Goal: Find specific page/section: Find specific page/section

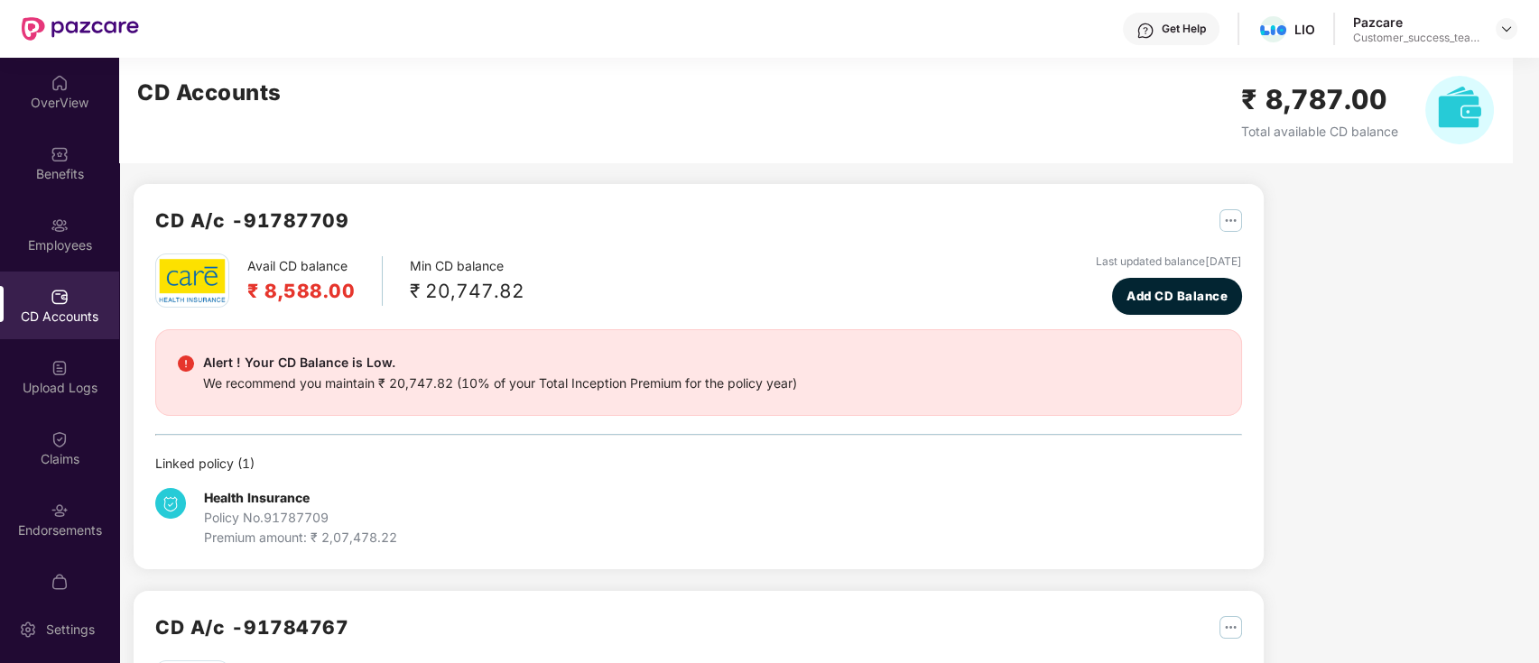
click at [1506, 27] on img at bounding box center [1506, 29] width 14 height 14
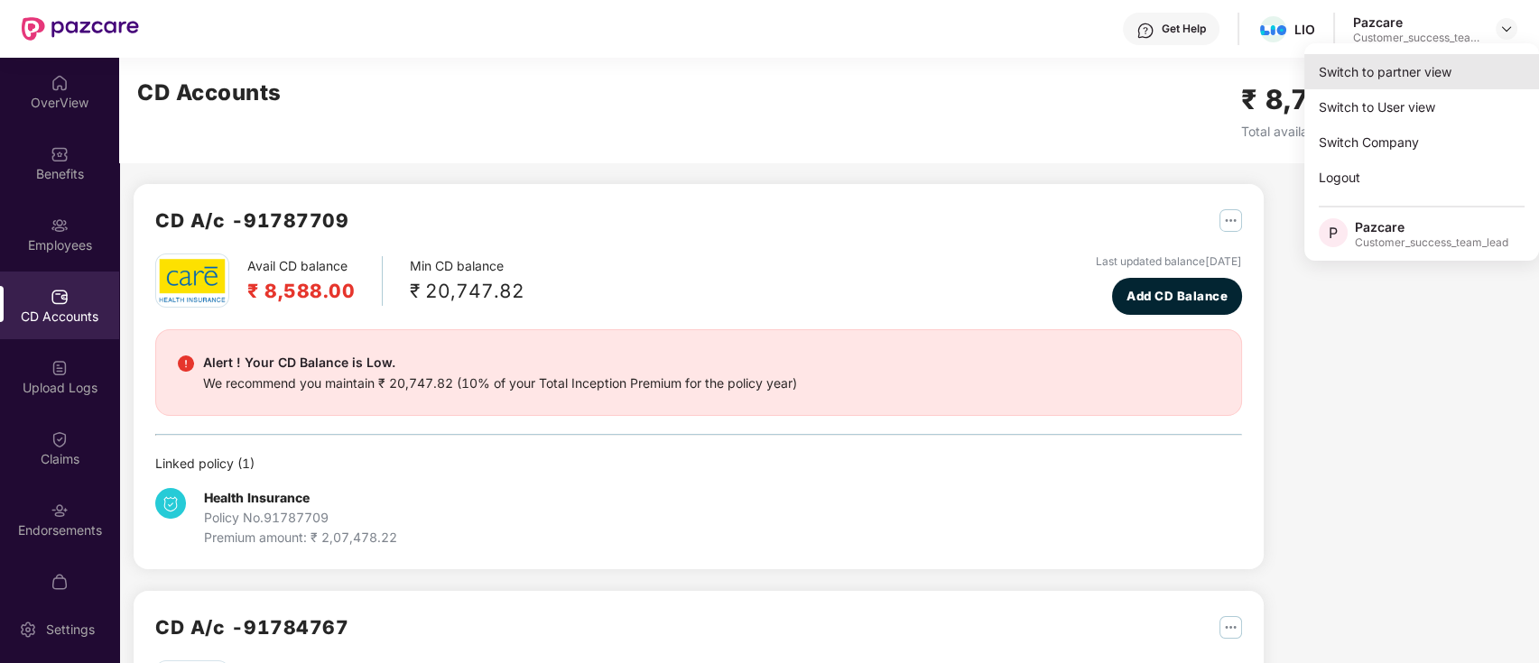
click at [1471, 72] on div "Switch to partner view" at bounding box center [1421, 71] width 235 height 35
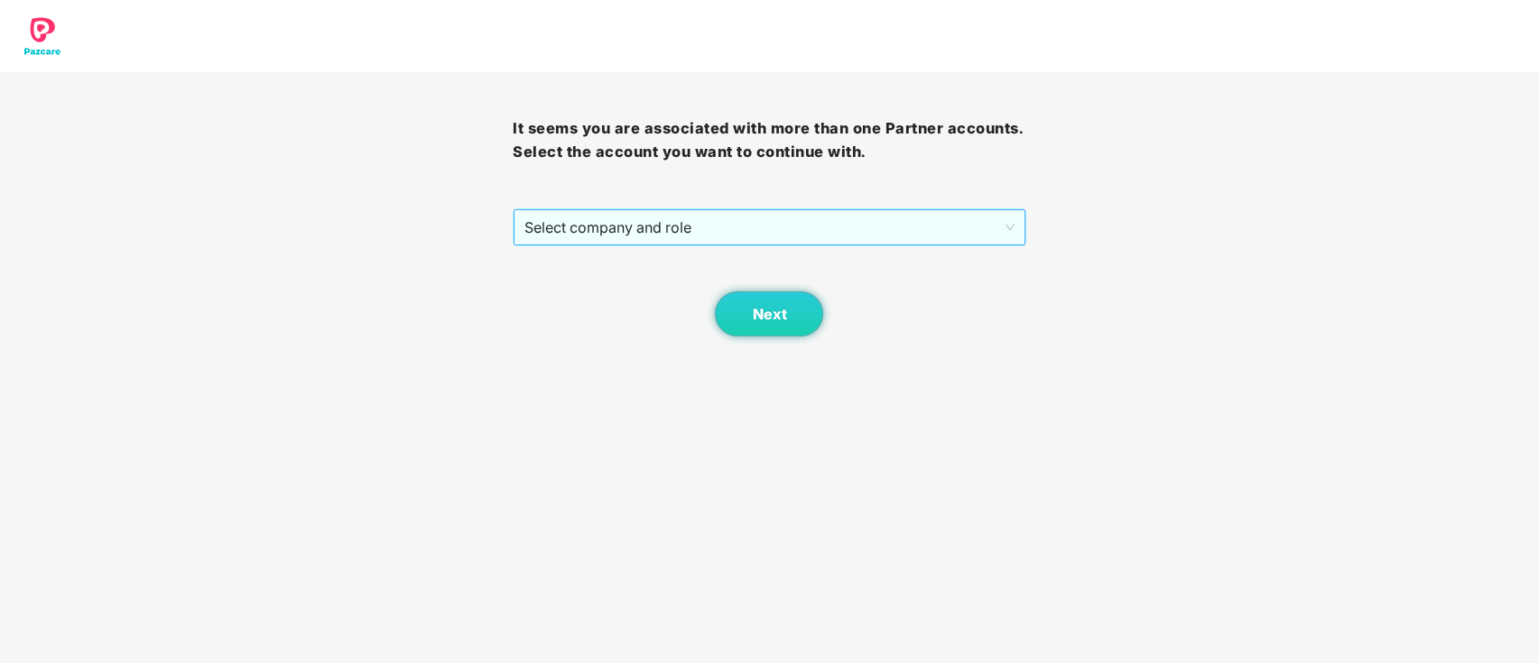
click at [709, 229] on span "Select company and role" at bounding box center [768, 227] width 489 height 34
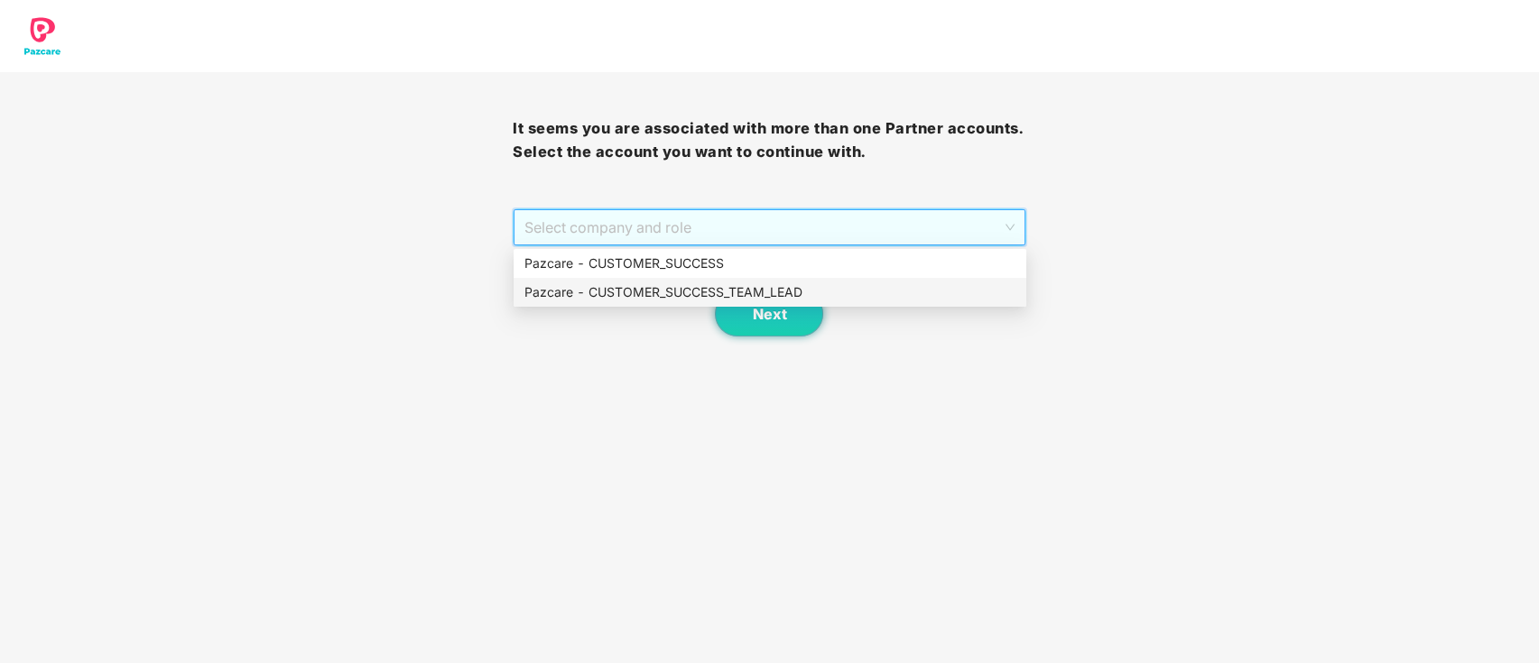
click at [703, 282] on div "Pazcare - CUSTOMER_SUCCESS_TEAM_LEAD" at bounding box center [769, 292] width 491 height 20
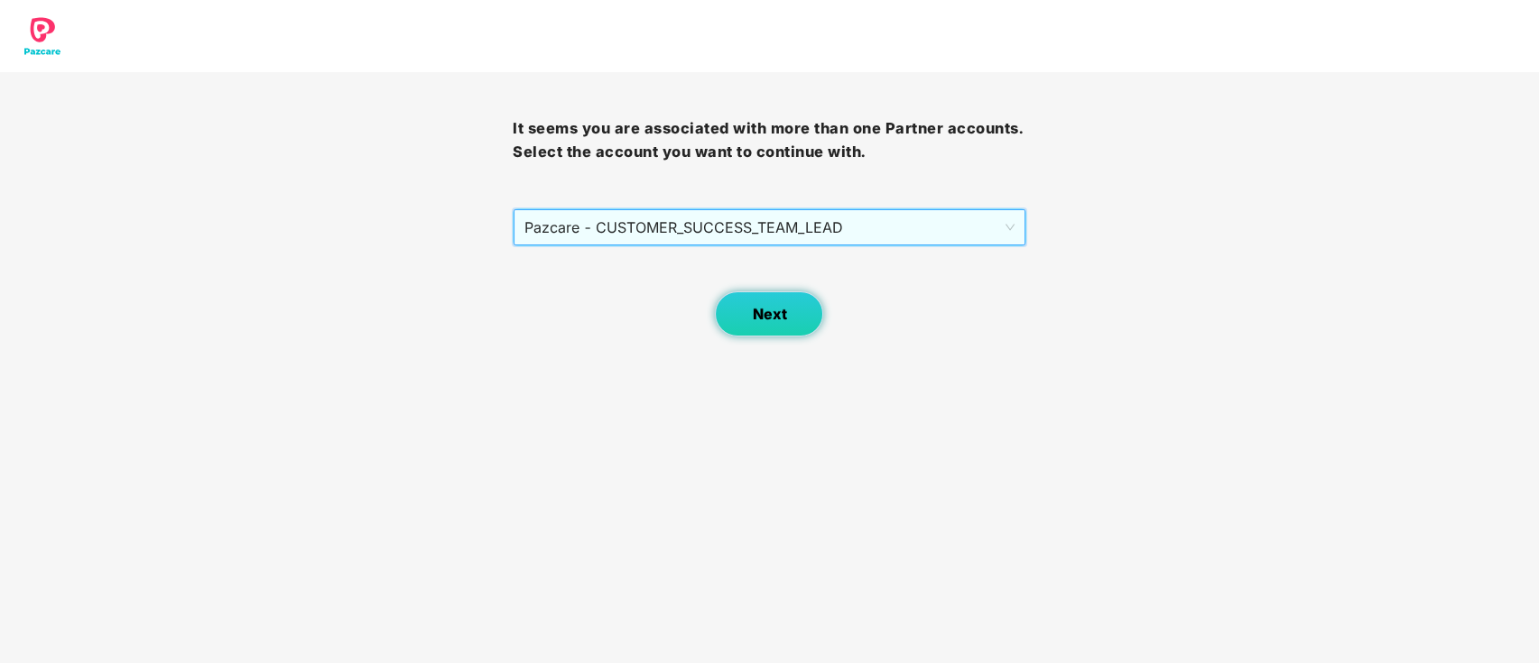
click at [773, 321] on span "Next" at bounding box center [769, 314] width 34 height 17
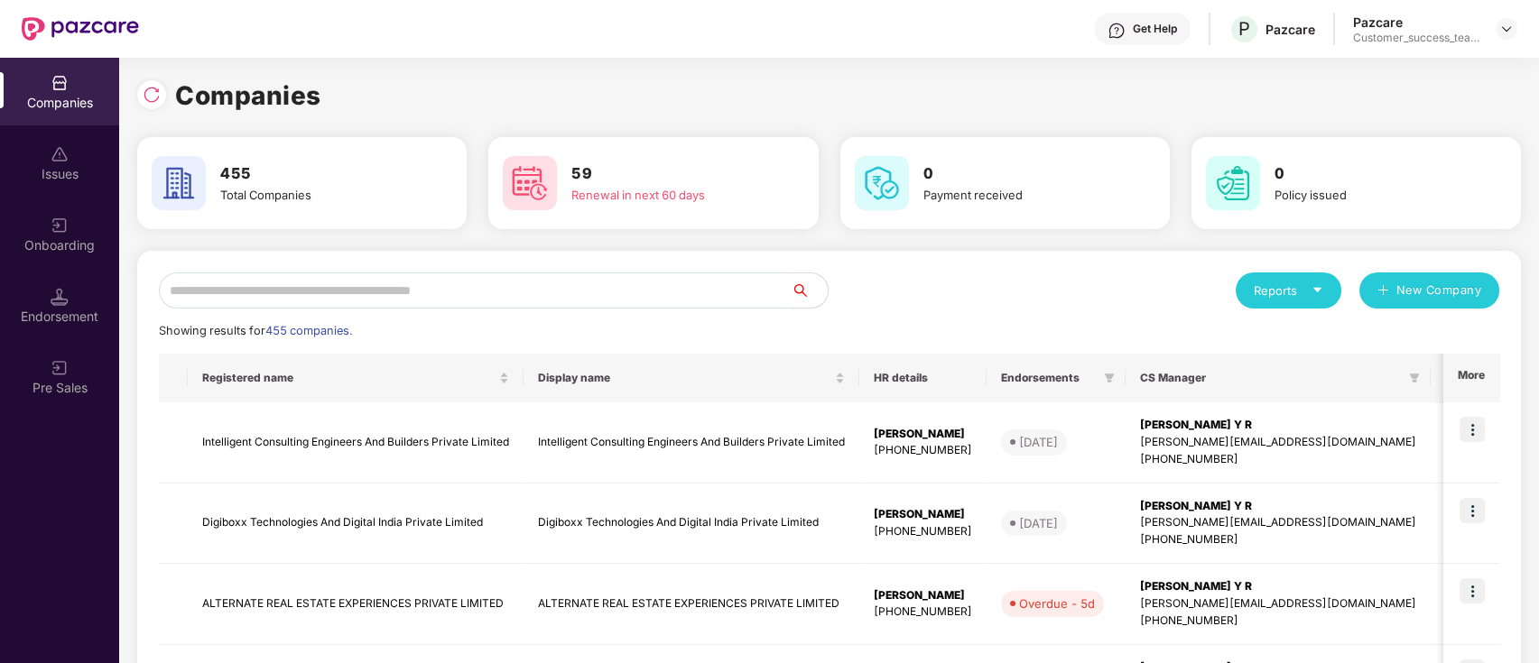
click at [559, 292] on input "text" at bounding box center [475, 291] width 633 height 36
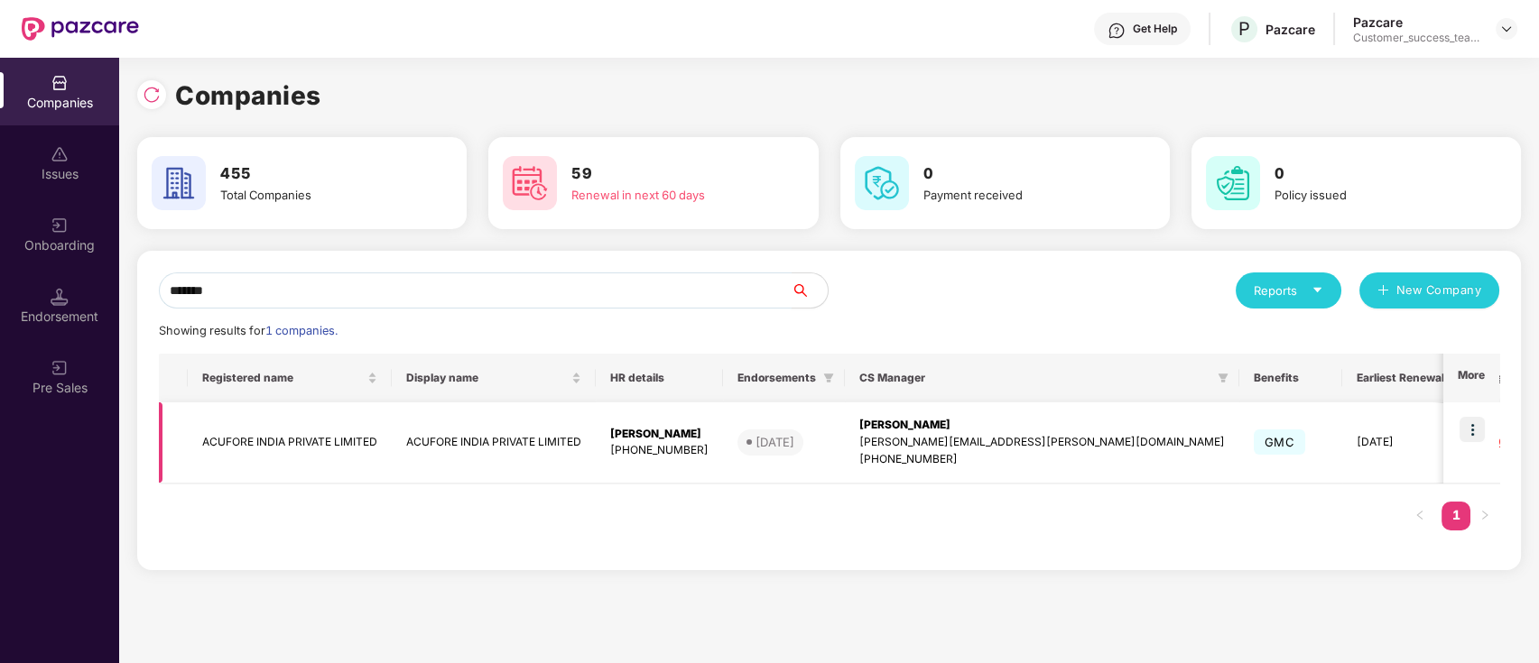
type input "*******"
click at [1476, 437] on img at bounding box center [1471, 429] width 25 height 25
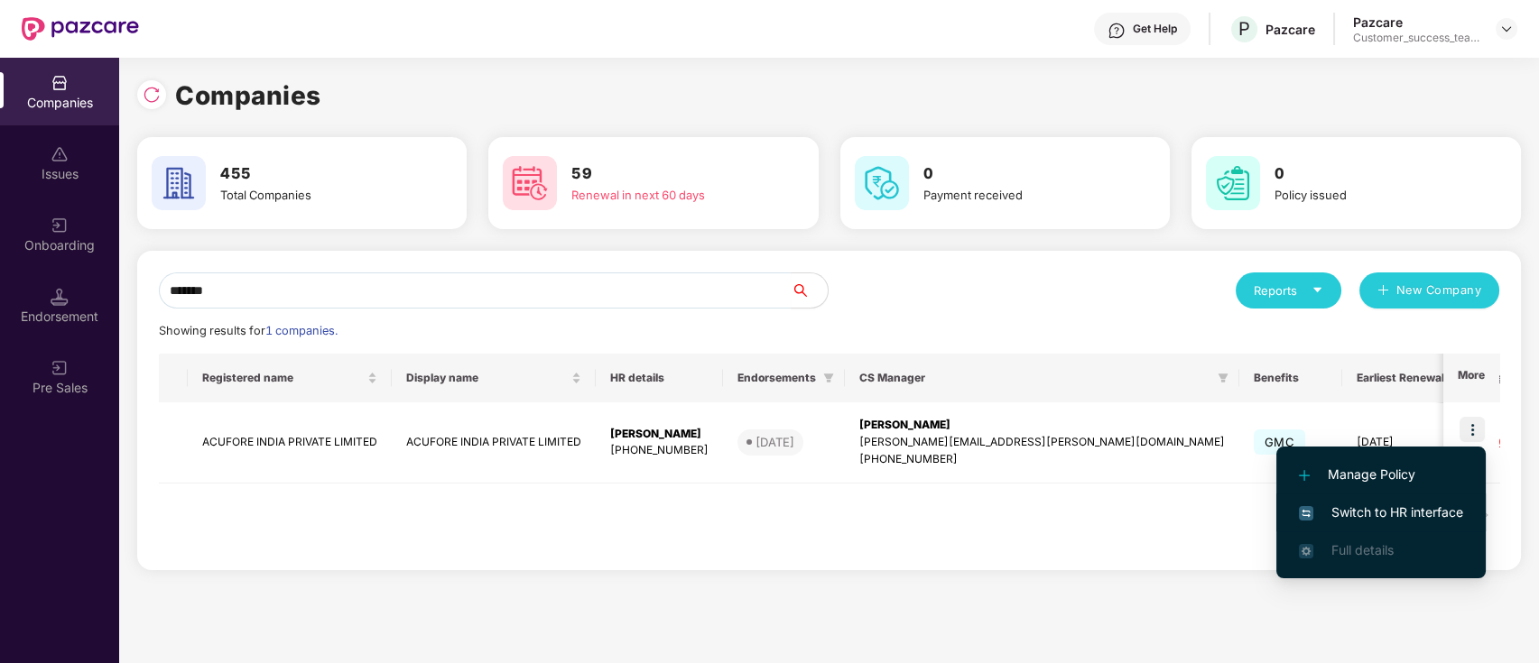
click at [1428, 516] on span "Switch to HR interface" at bounding box center [1381, 513] width 164 height 20
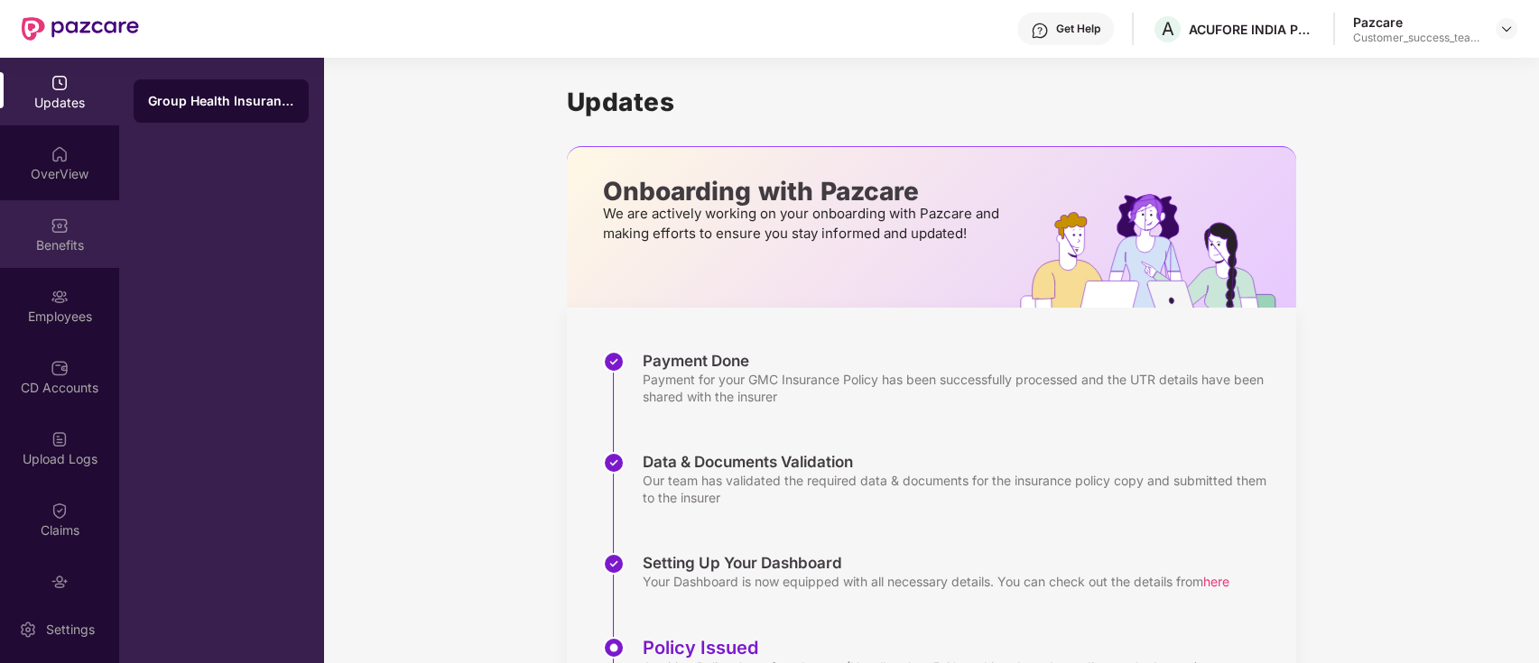
click at [59, 232] on img at bounding box center [60, 226] width 18 height 18
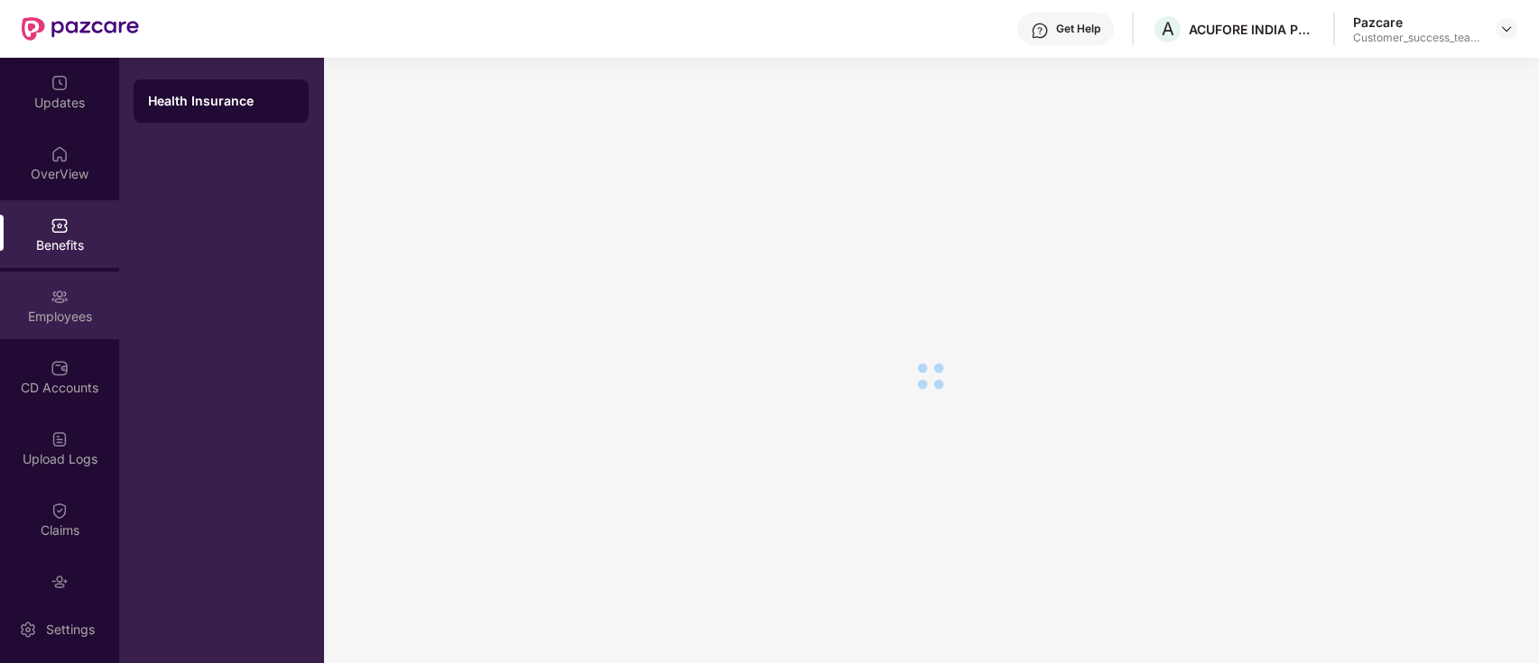
click at [69, 319] on div "Employees" at bounding box center [59, 317] width 119 height 18
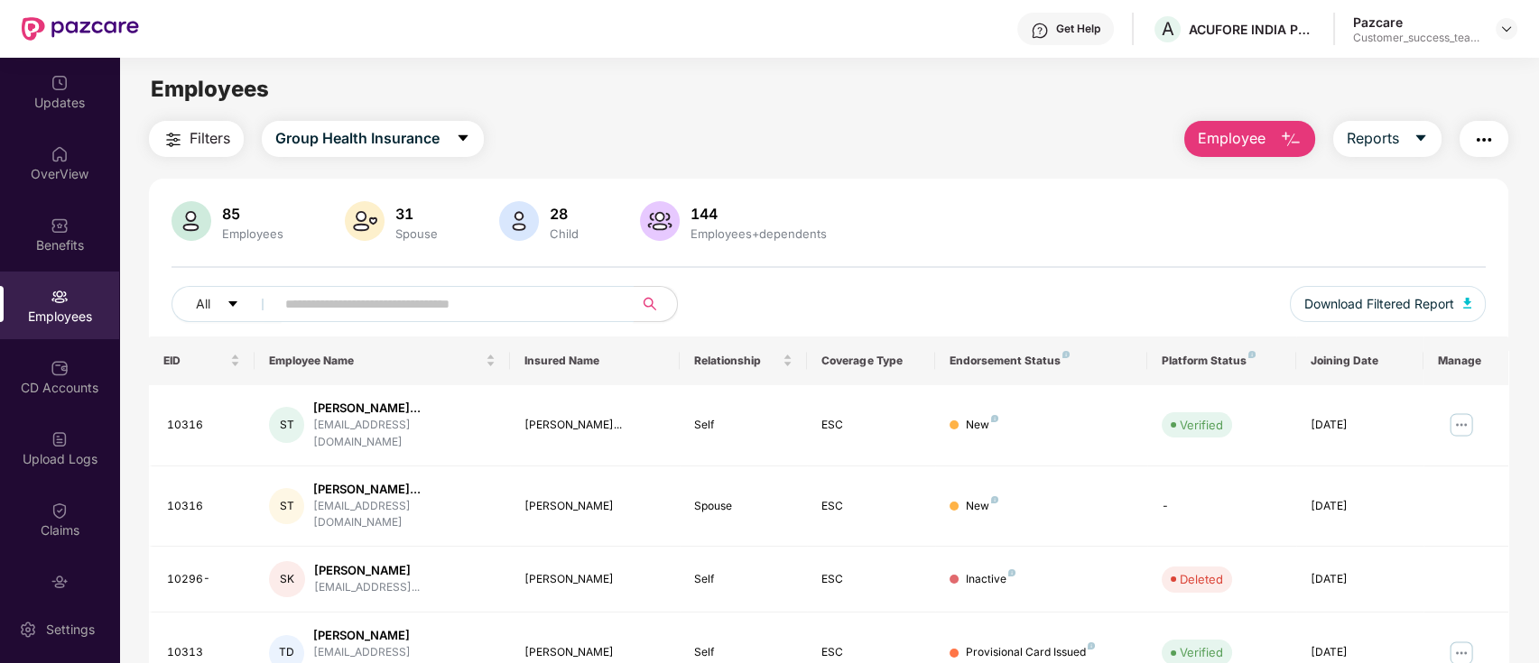
click at [487, 294] on input "text" at bounding box center [447, 304] width 324 height 27
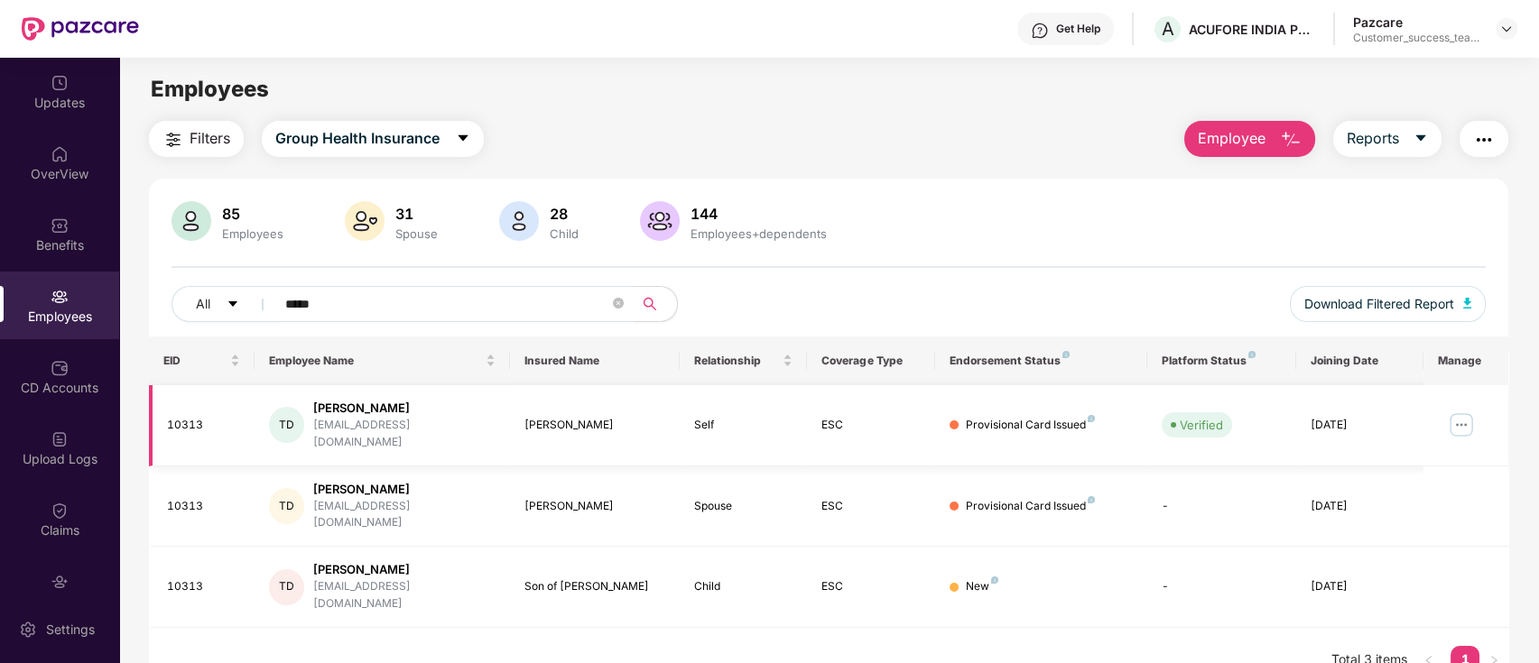
type input "*****"
click at [1460, 414] on img at bounding box center [1461, 425] width 29 height 29
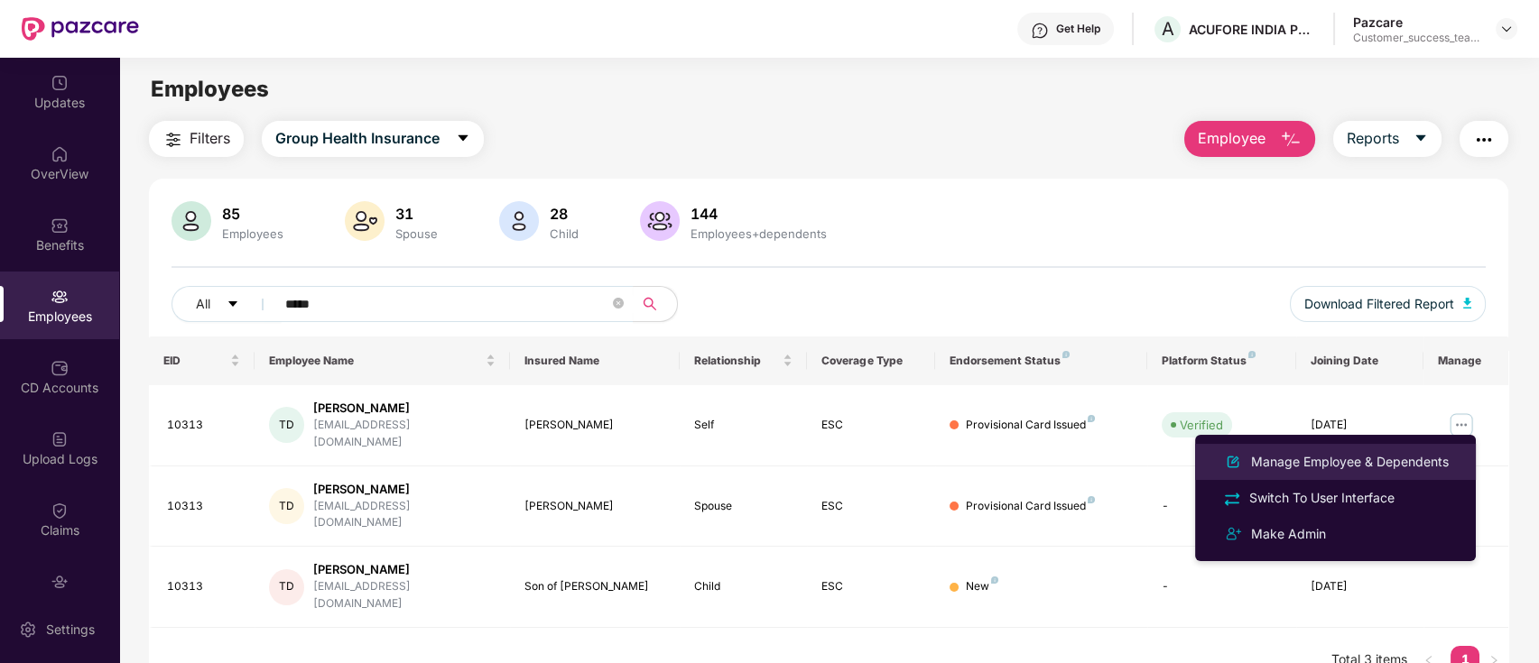
click at [1445, 454] on div "Manage Employee & Dependents" at bounding box center [1349, 462] width 205 height 20
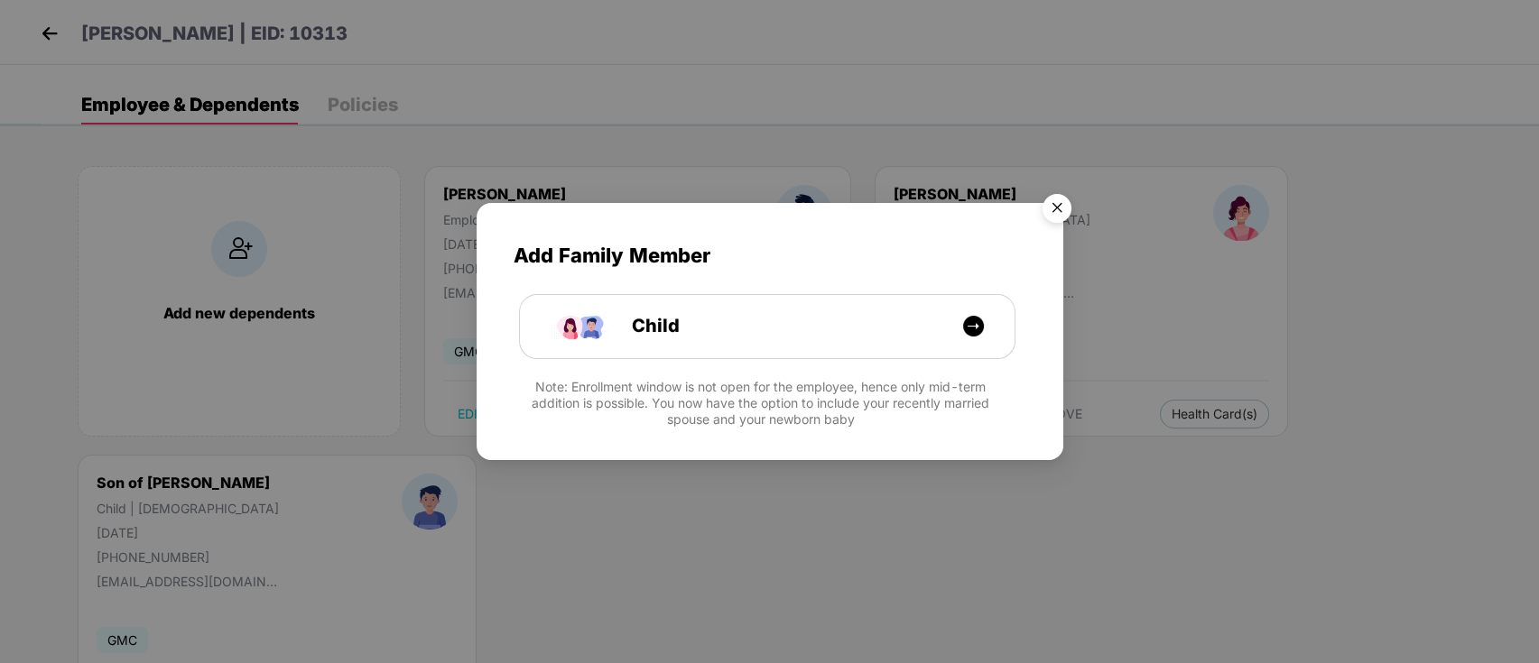
click at [1056, 200] on img "Close" at bounding box center [1057, 211] width 51 height 51
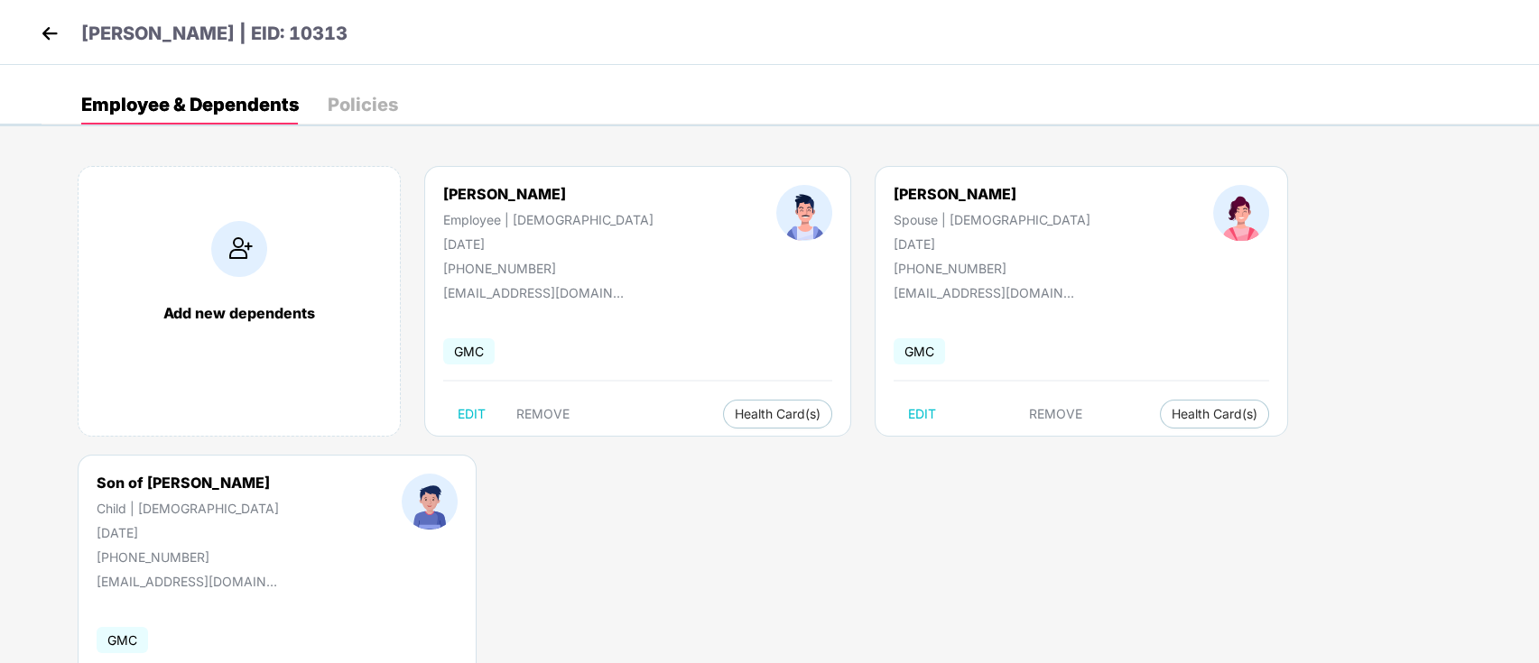
click at [58, 33] on img at bounding box center [49, 33] width 27 height 27
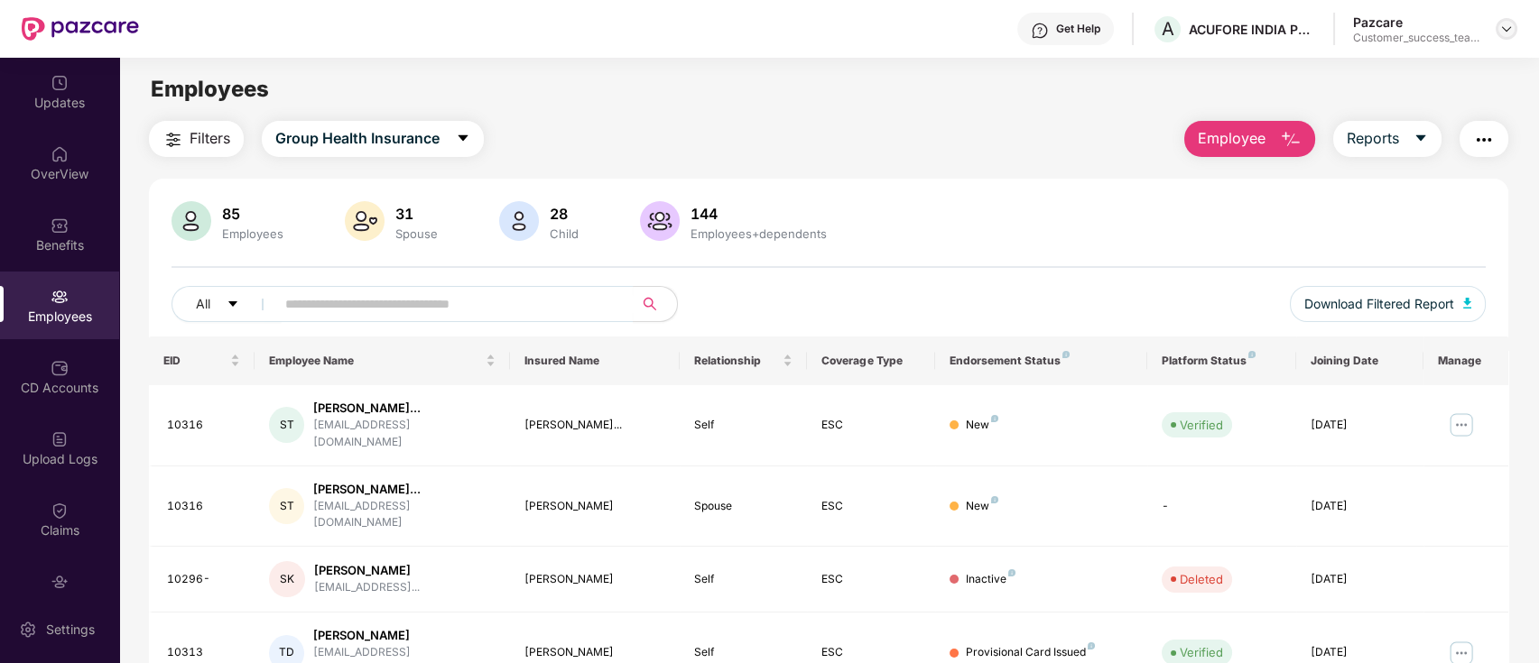
click at [1501, 26] on img at bounding box center [1506, 29] width 14 height 14
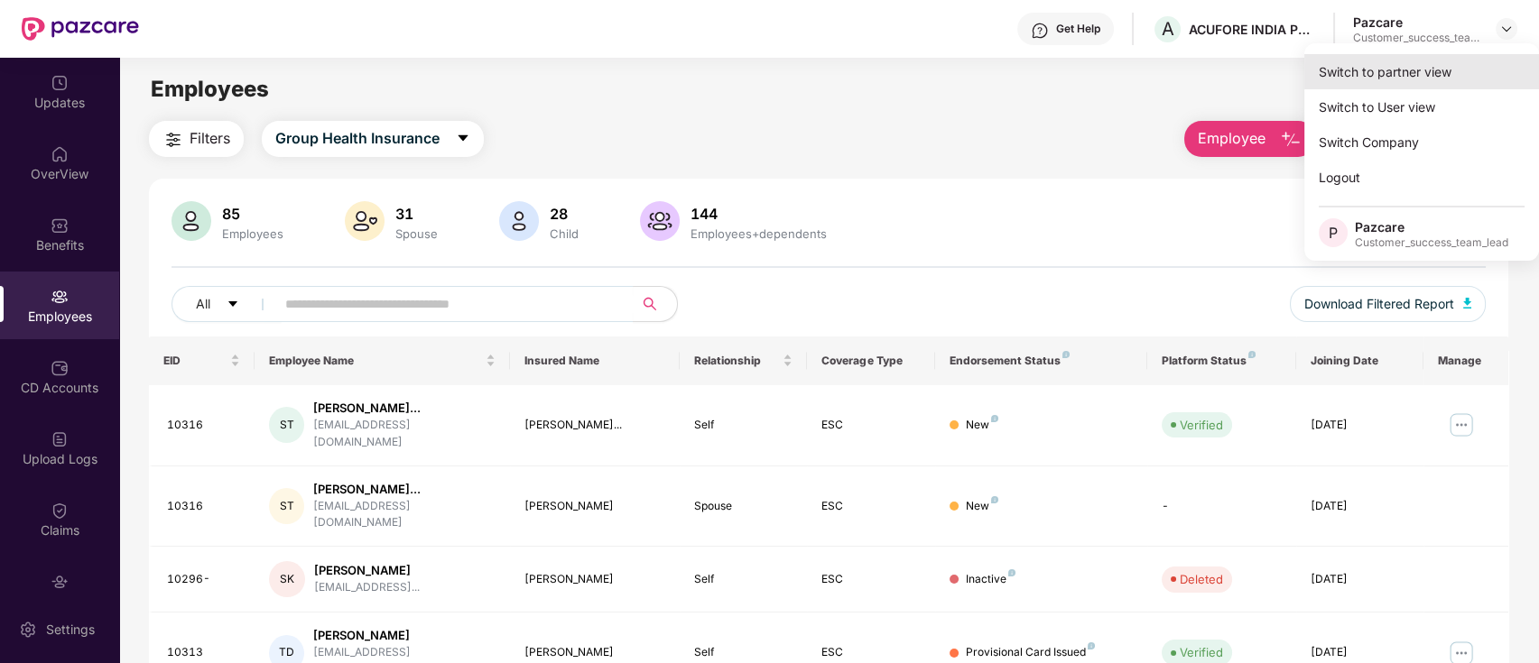
click at [1428, 74] on div "Switch to partner view" at bounding box center [1421, 71] width 235 height 35
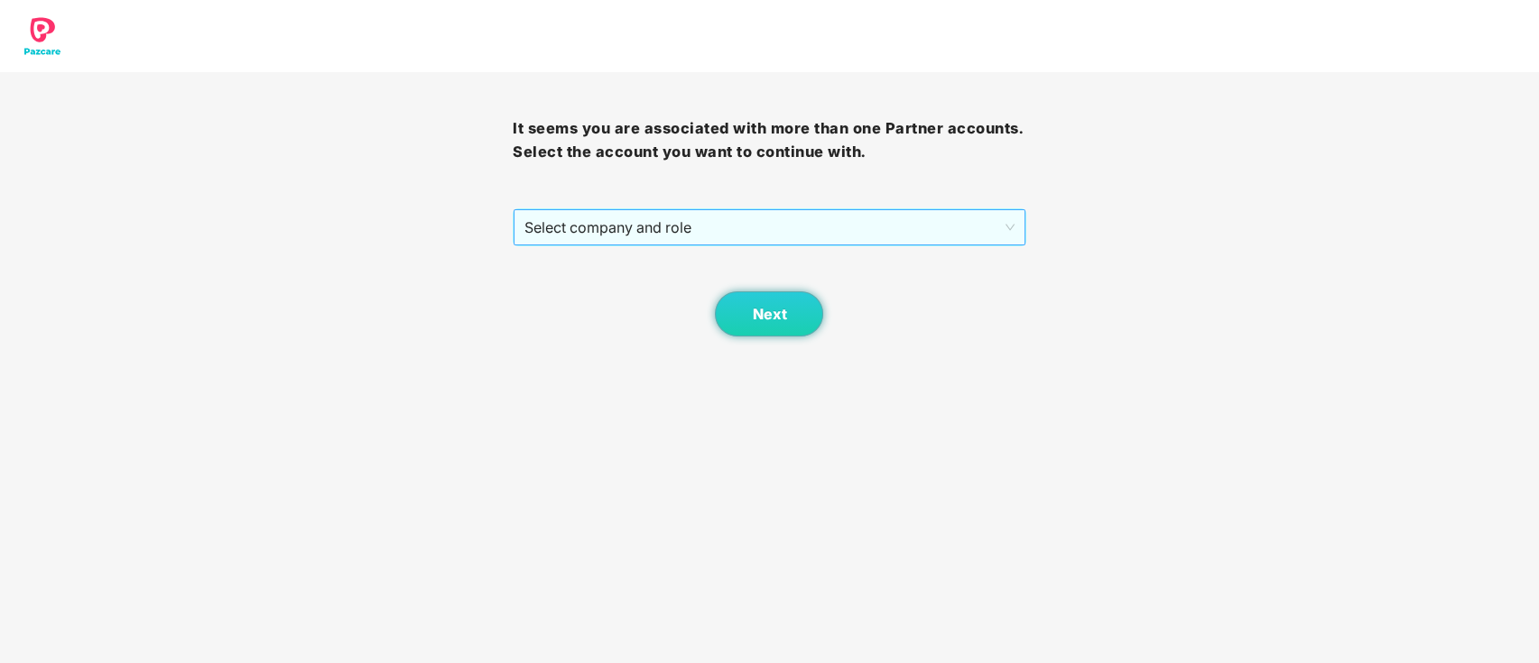
click at [776, 242] on span "Select company and role" at bounding box center [768, 227] width 489 height 34
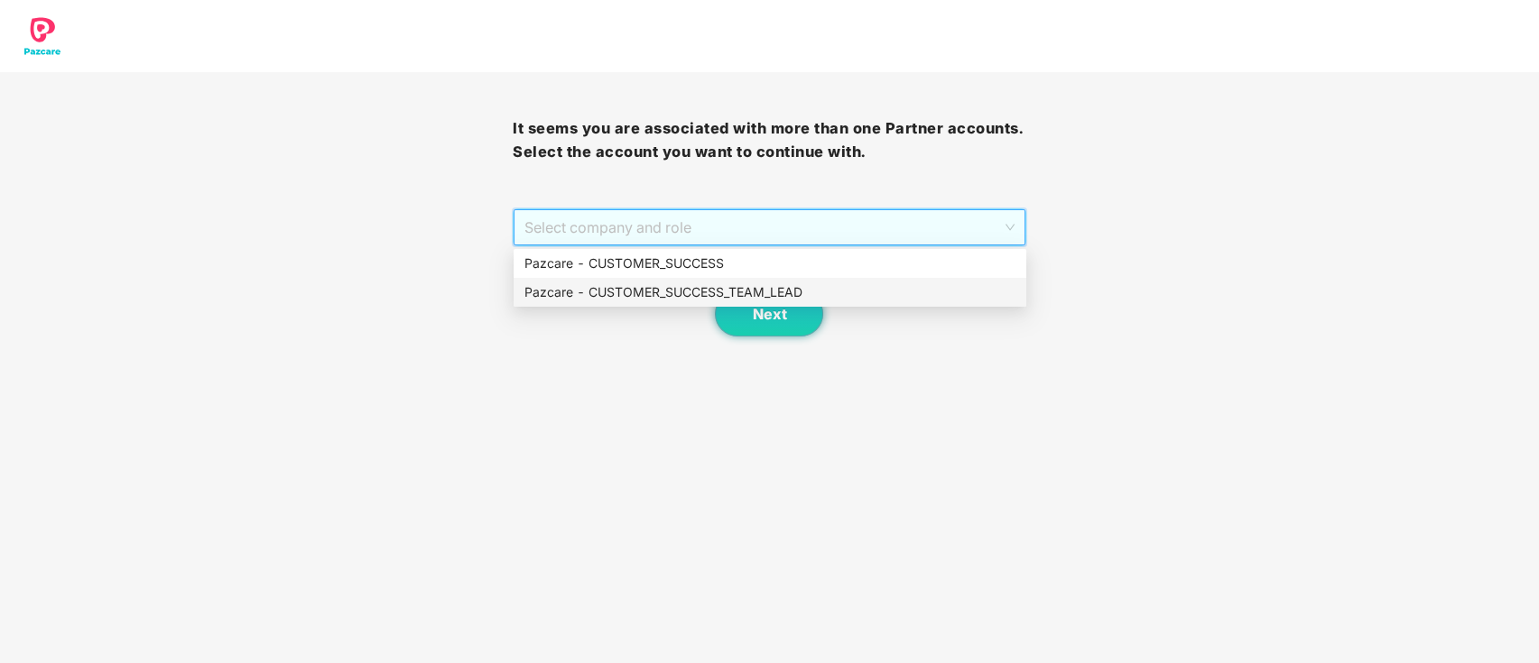
click at [764, 297] on div "Pazcare - CUSTOMER_SUCCESS_TEAM_LEAD" at bounding box center [769, 292] width 491 height 20
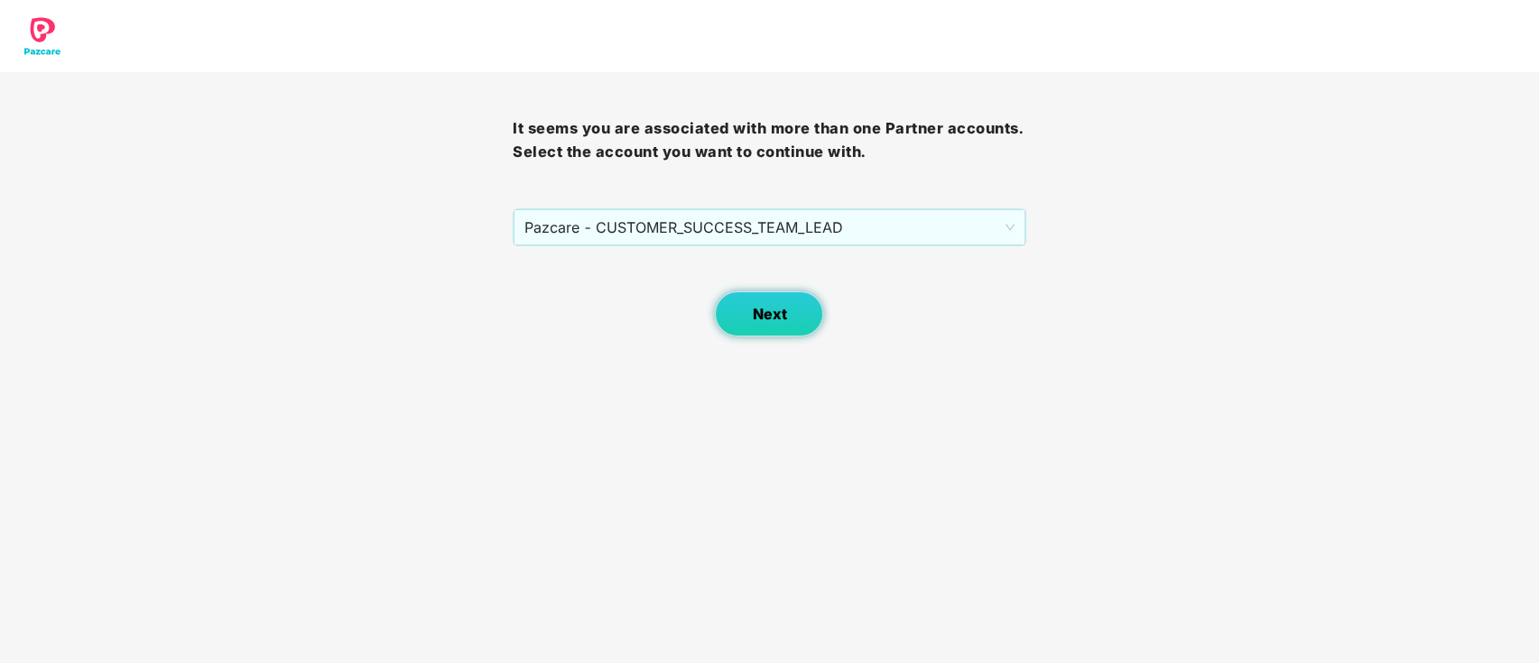
click at [776, 320] on span "Next" at bounding box center [769, 314] width 34 height 17
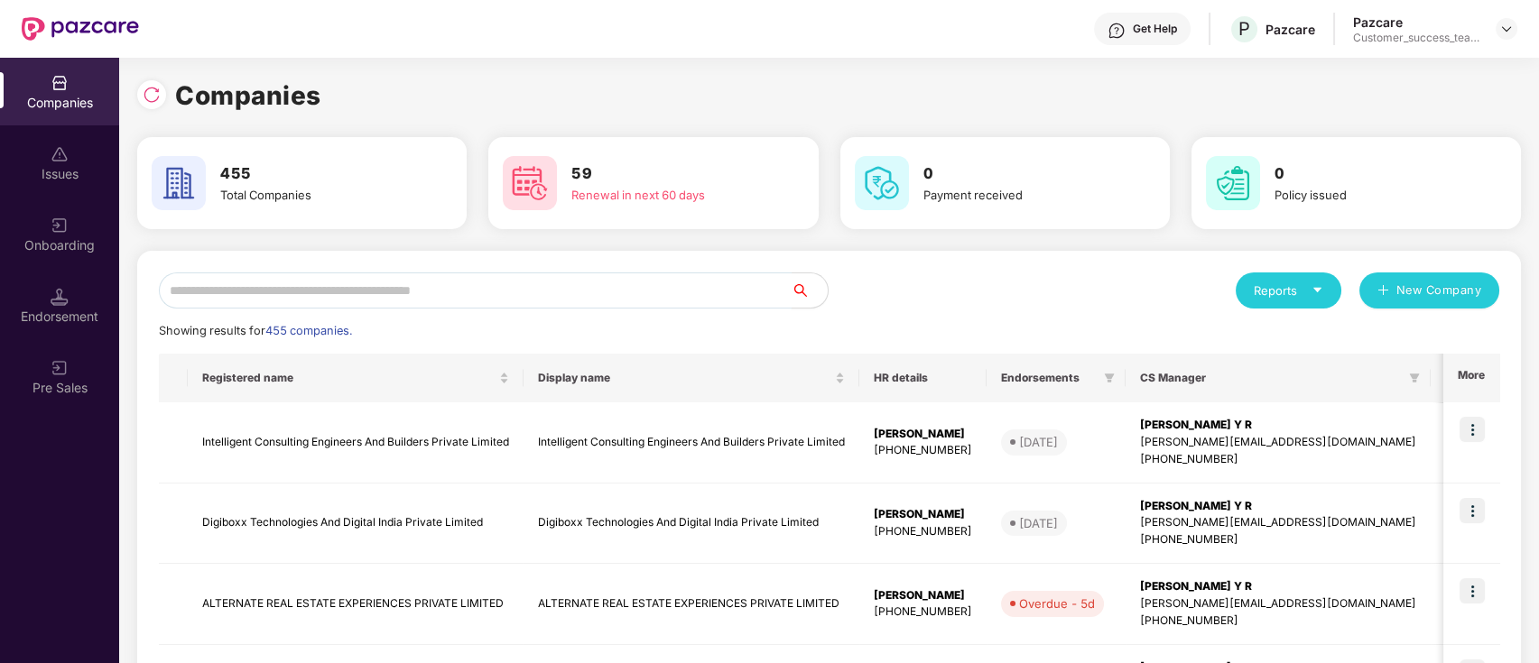
click at [732, 292] on input "text" at bounding box center [475, 291] width 633 height 36
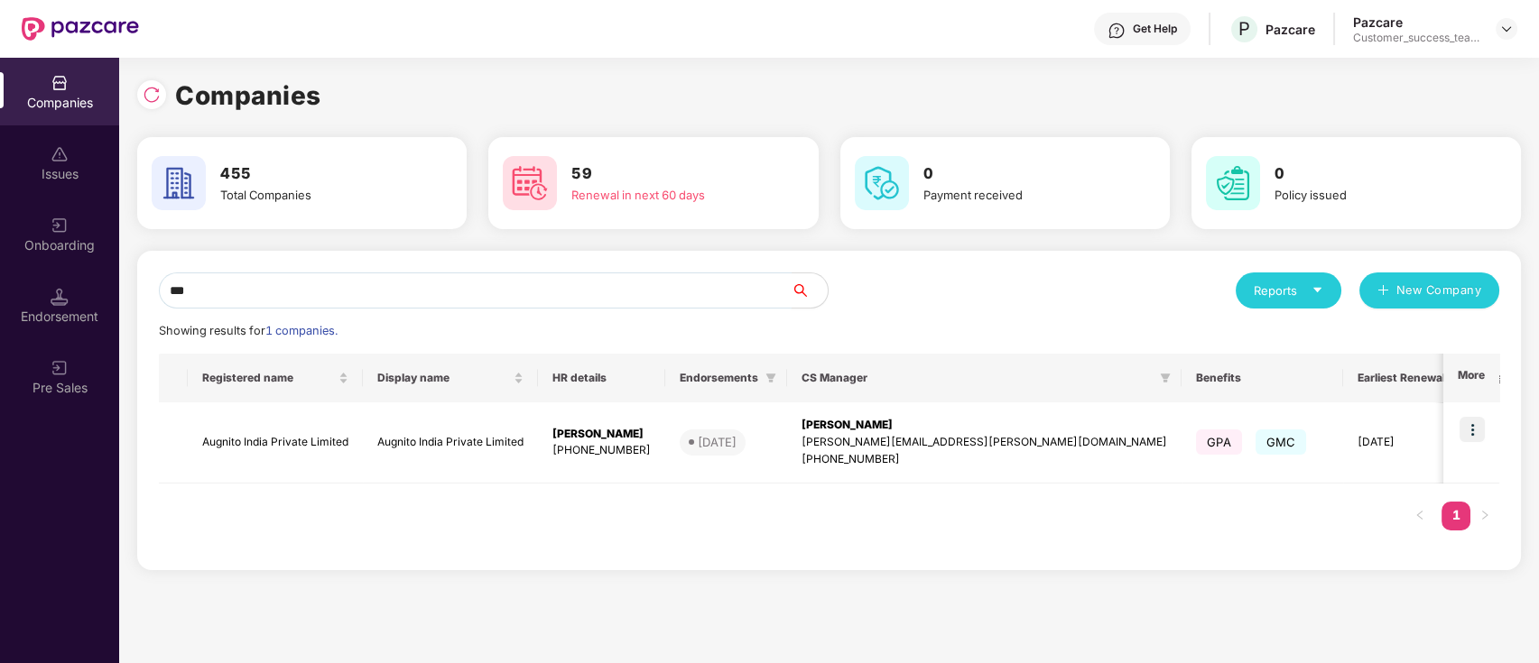
click at [660, 292] on input "***" at bounding box center [475, 291] width 633 height 36
type input "*"
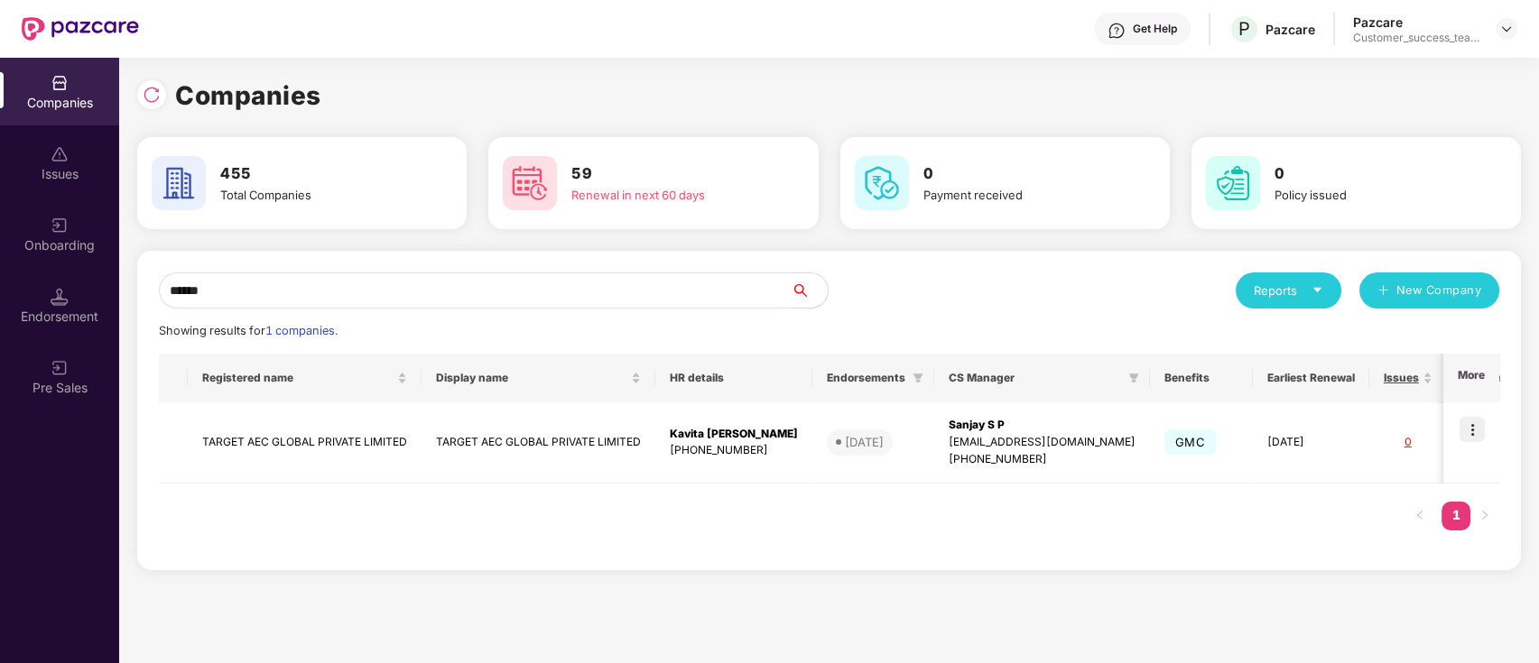
type input "******"
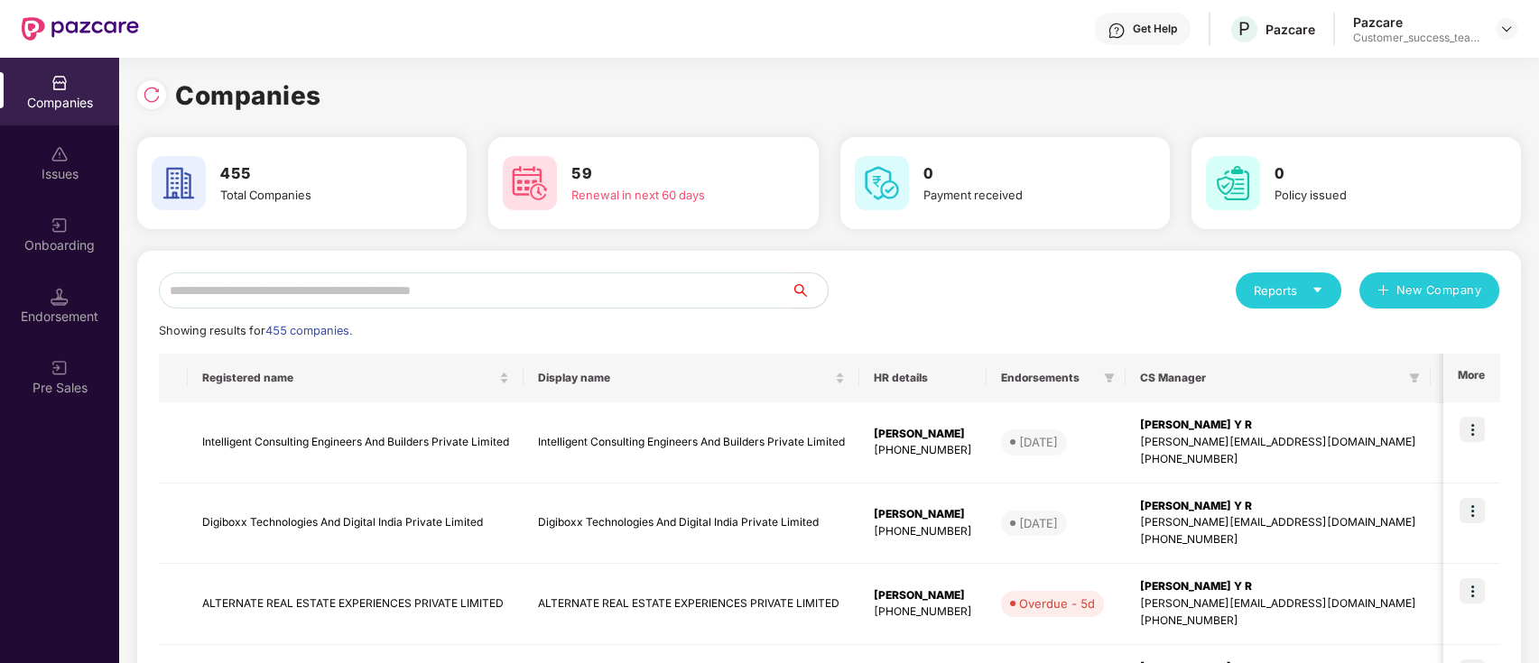
click at [517, 285] on input "text" at bounding box center [475, 291] width 633 height 36
click at [687, 285] on input "text" at bounding box center [475, 291] width 633 height 36
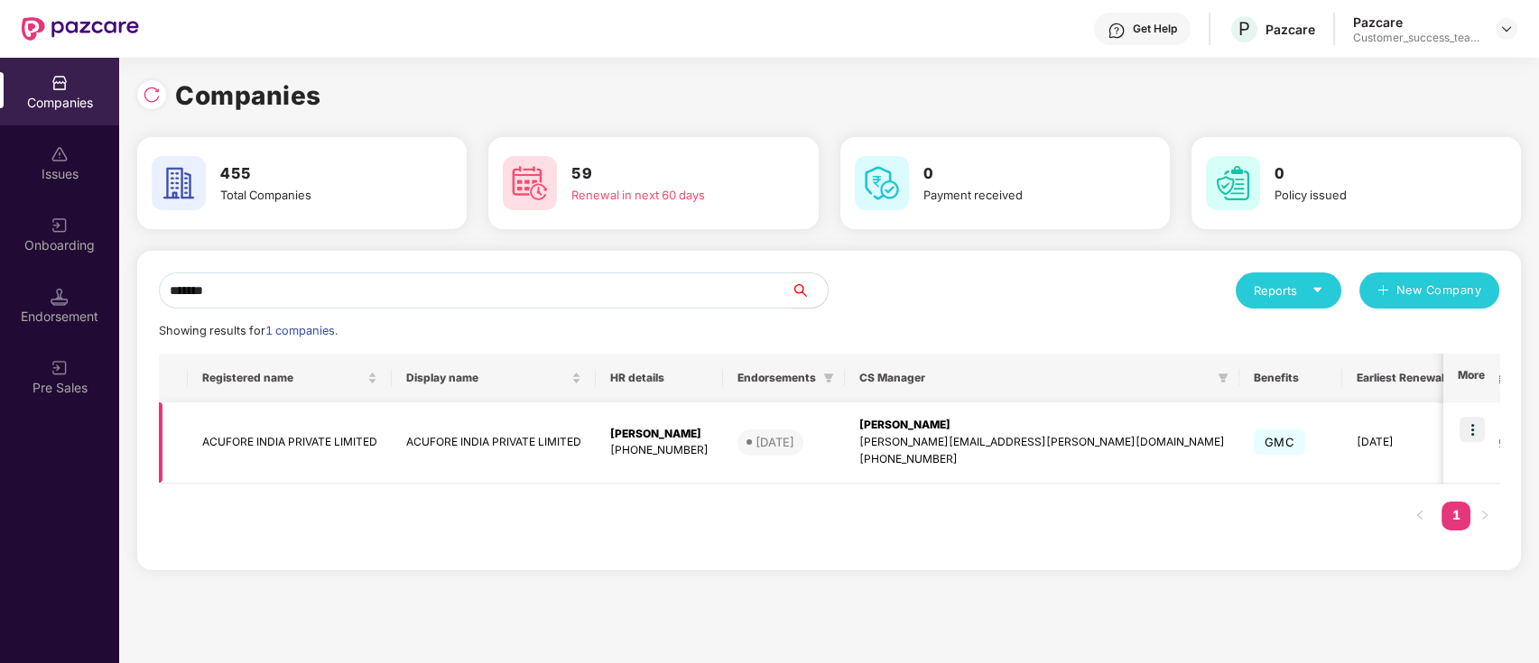
type input "*******"
click at [1480, 428] on img at bounding box center [1471, 429] width 25 height 25
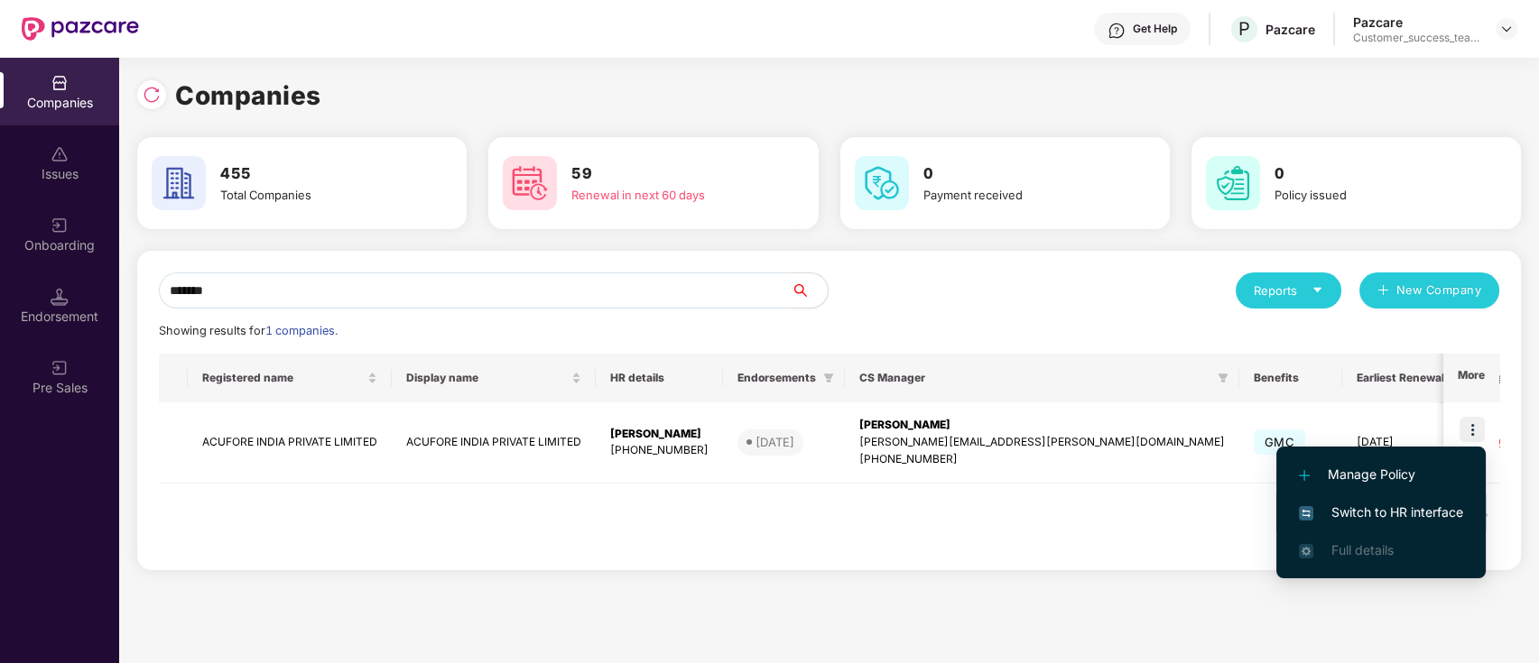
click at [1403, 516] on span "Switch to HR interface" at bounding box center [1381, 513] width 164 height 20
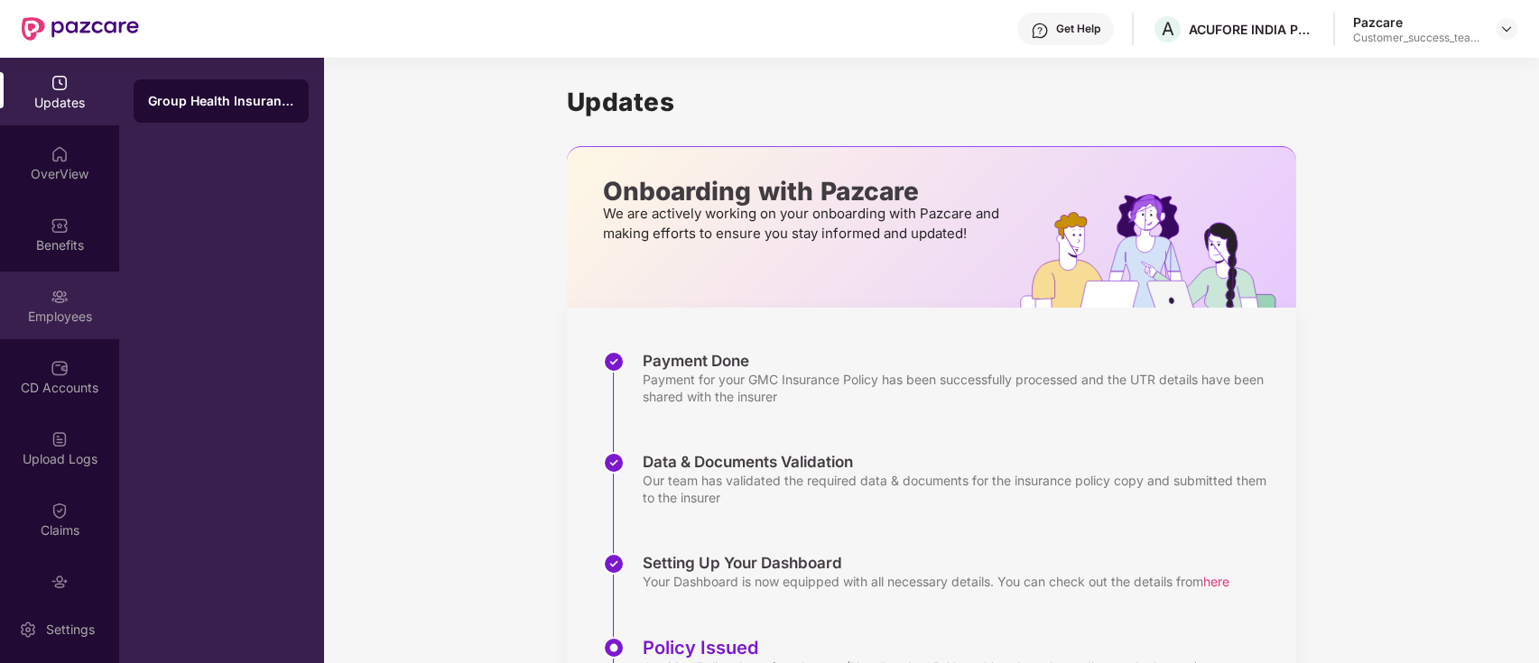
click at [41, 284] on div "Employees" at bounding box center [59, 306] width 119 height 68
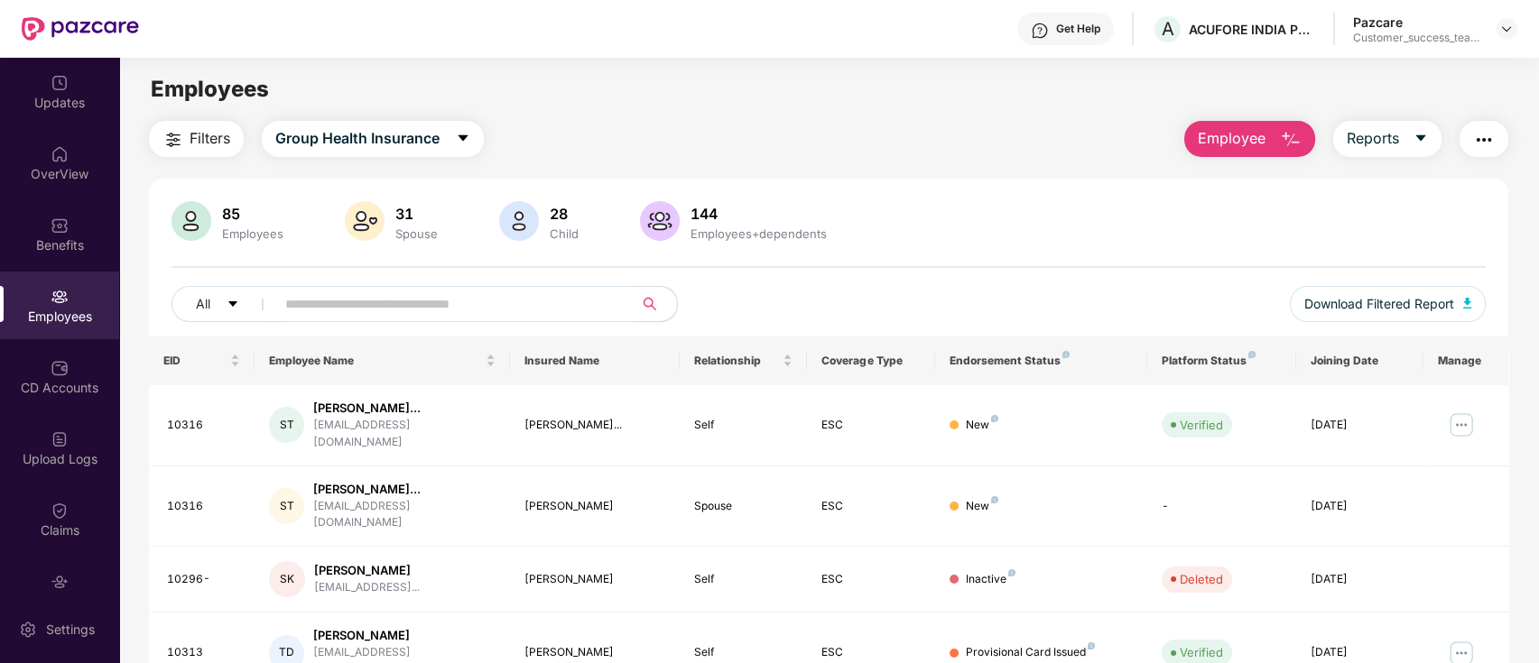
click at [369, 303] on input "text" at bounding box center [447, 304] width 324 height 27
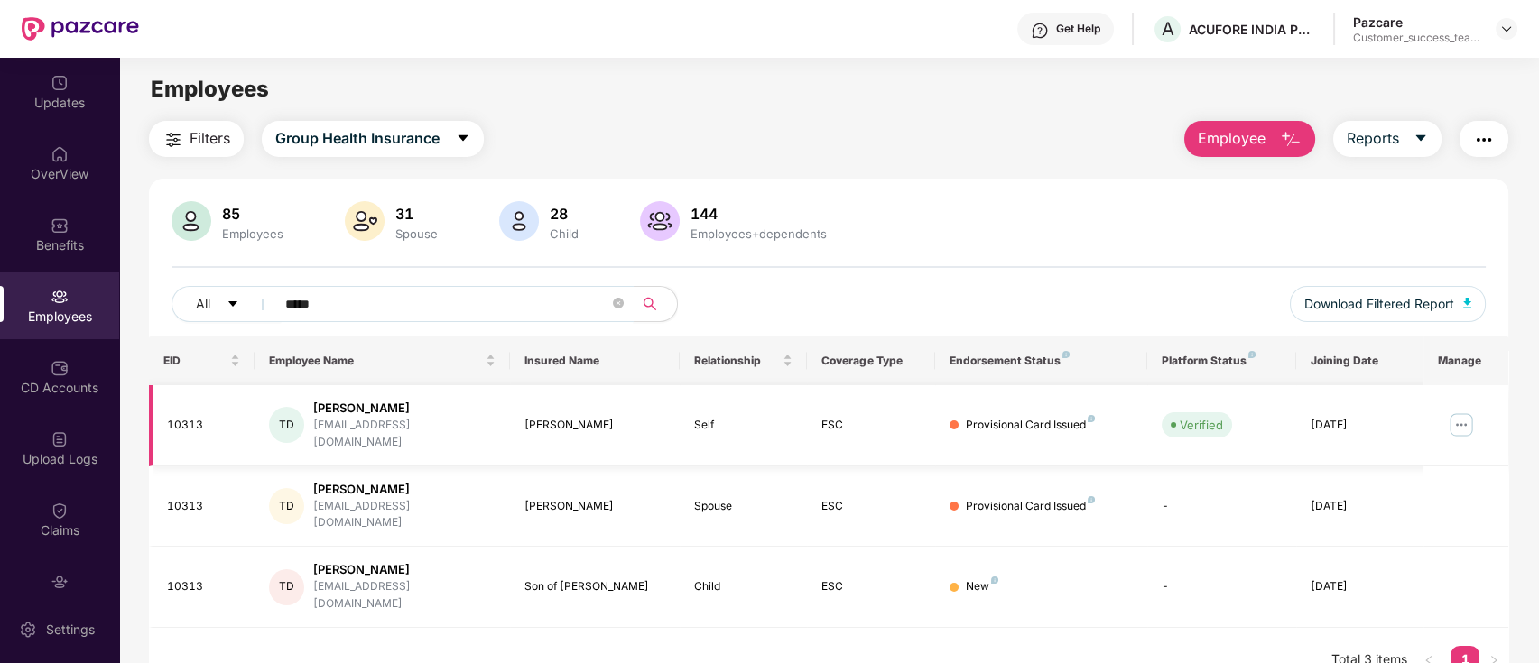
type input "*****"
click at [1462, 416] on img at bounding box center [1461, 425] width 29 height 29
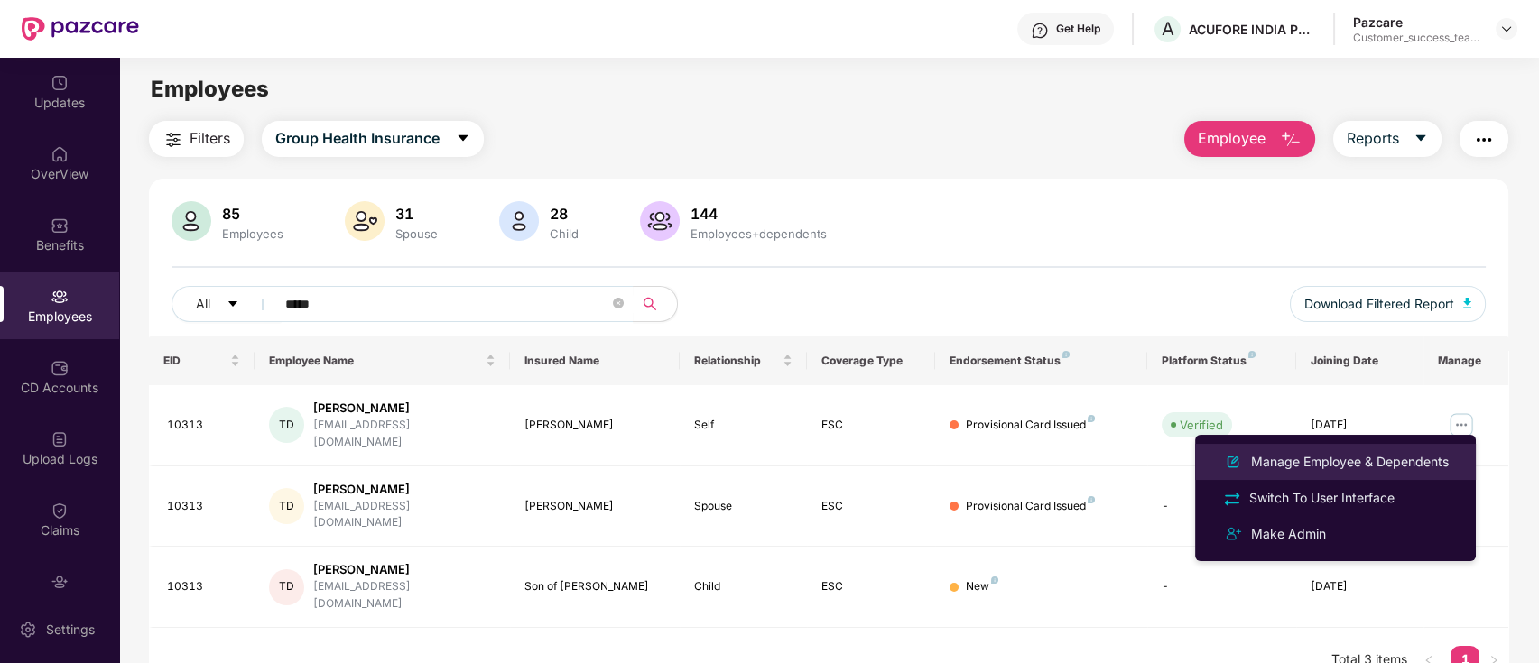
click at [1437, 460] on div "Manage Employee & Dependents" at bounding box center [1349, 462] width 205 height 20
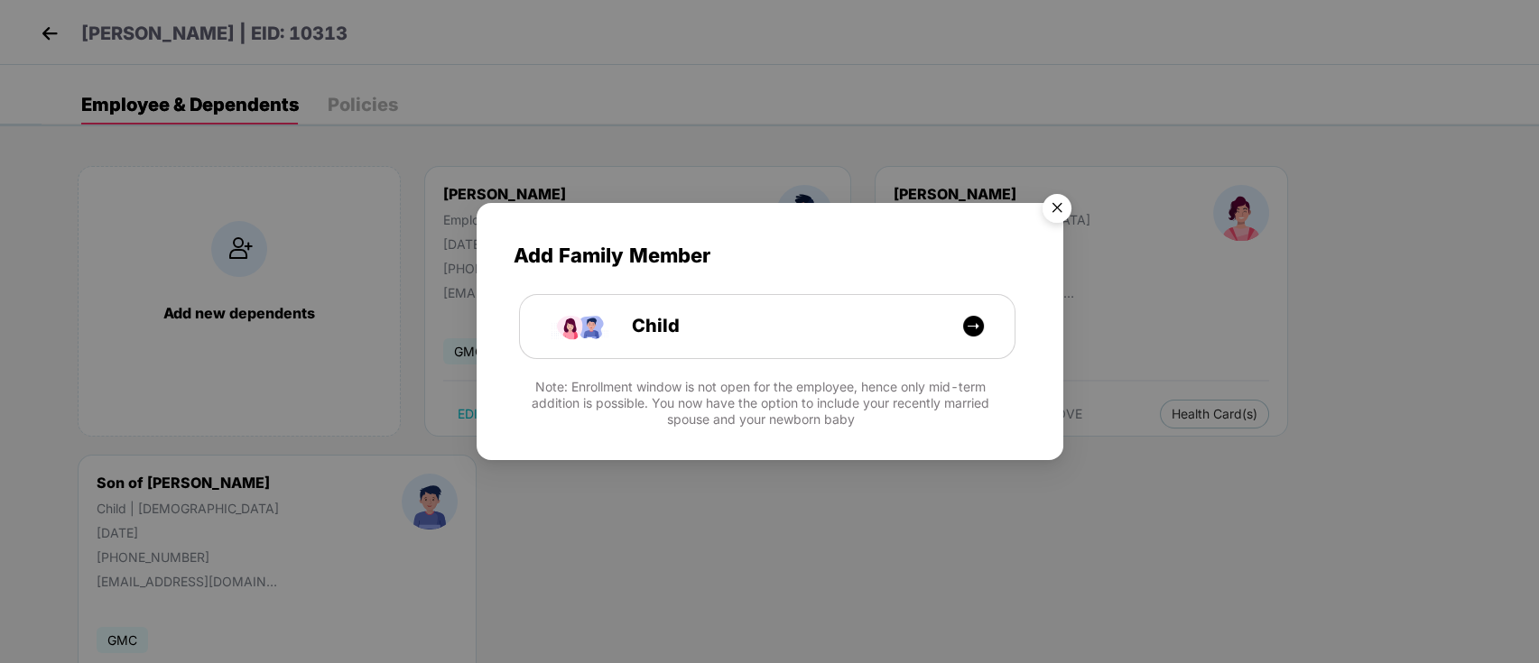
click at [1067, 206] on img "Close" at bounding box center [1057, 211] width 51 height 51
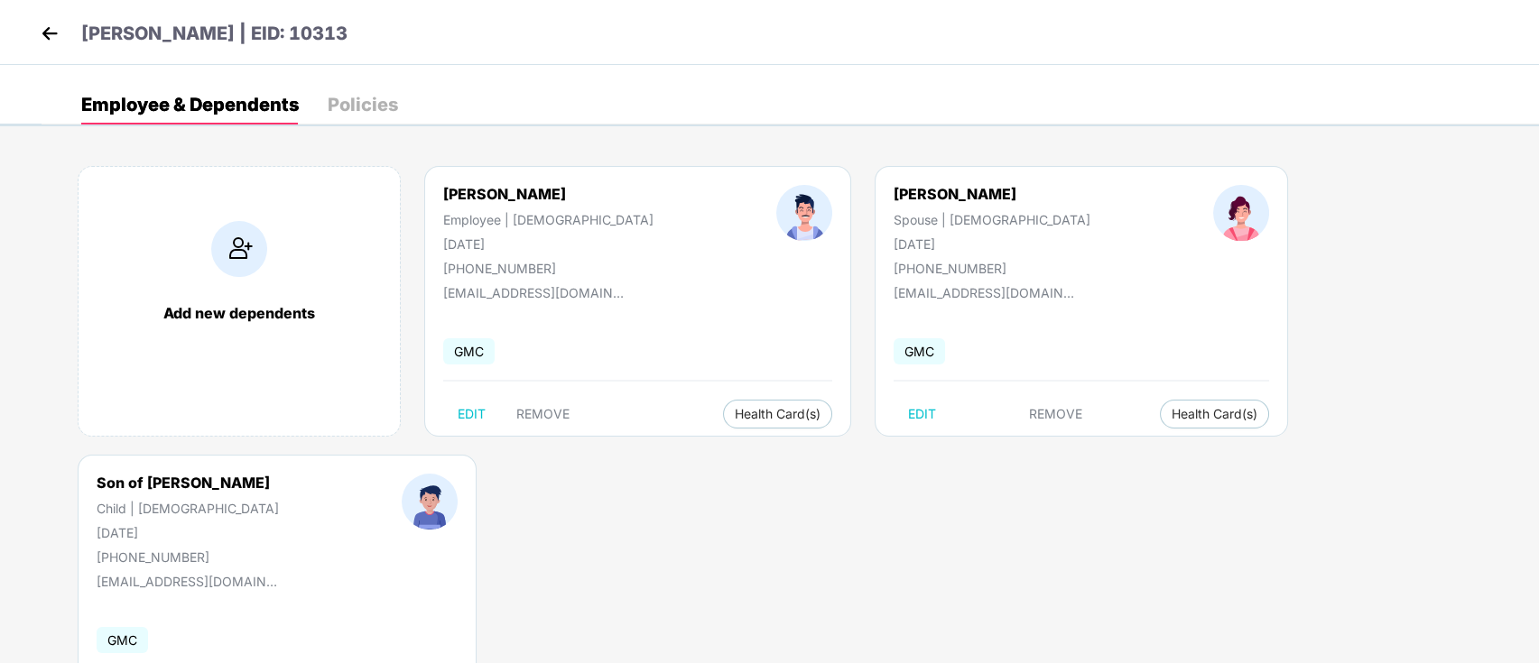
click at [54, 38] on img at bounding box center [49, 33] width 27 height 27
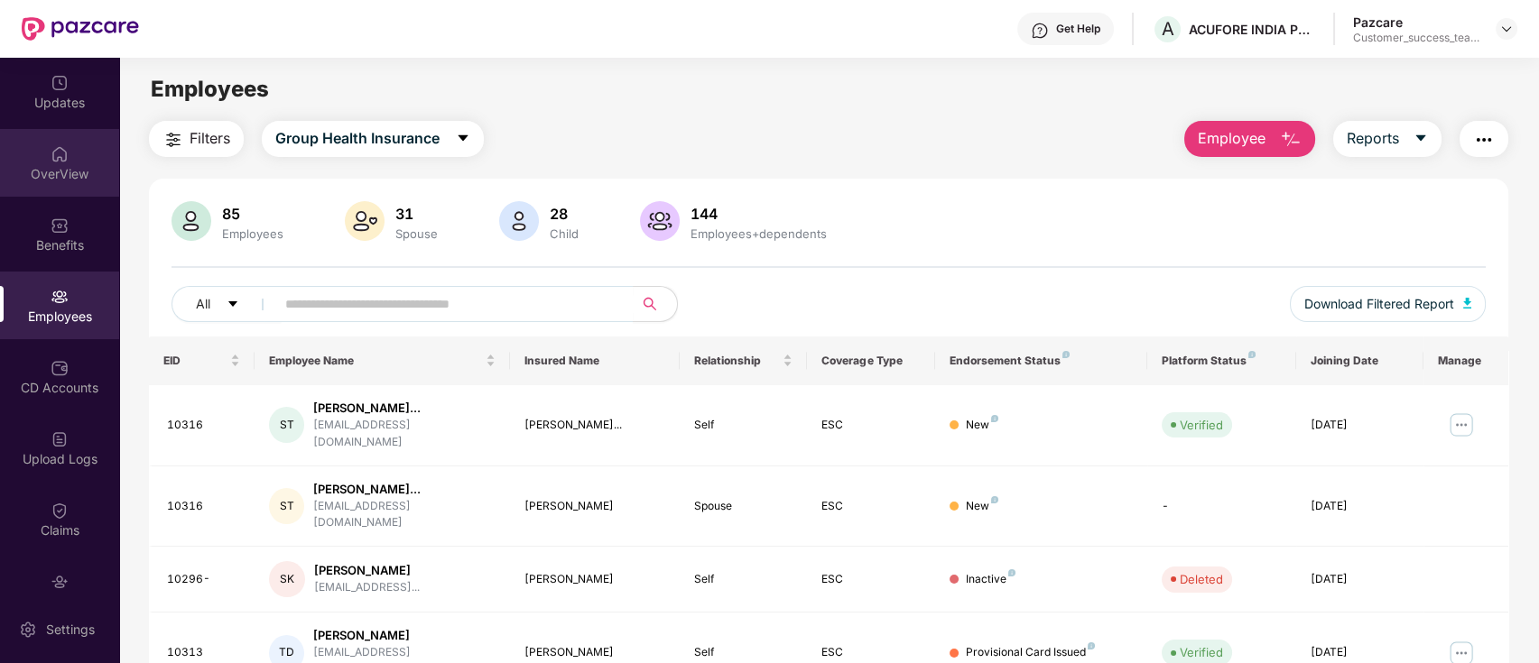
click at [58, 153] on img at bounding box center [60, 154] width 18 height 18
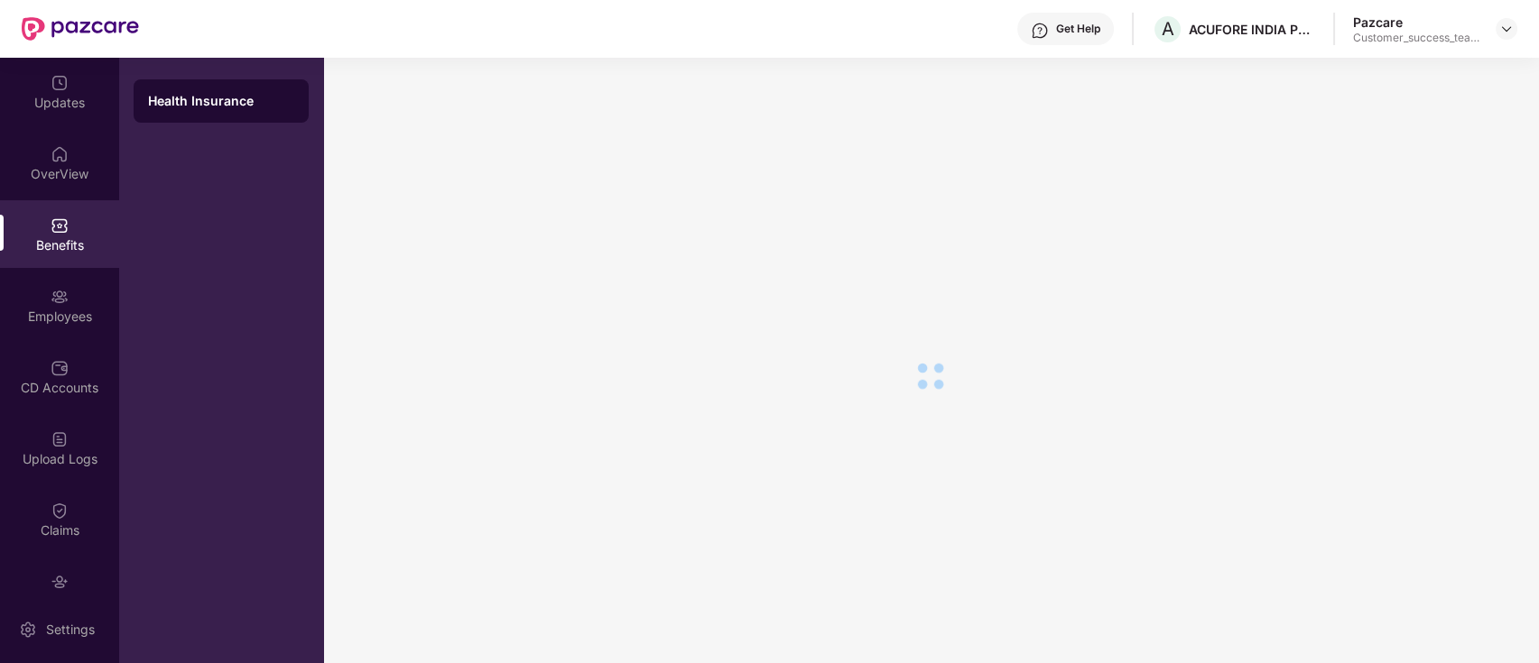
click at [66, 248] on div "Benefits" at bounding box center [59, 245] width 119 height 18
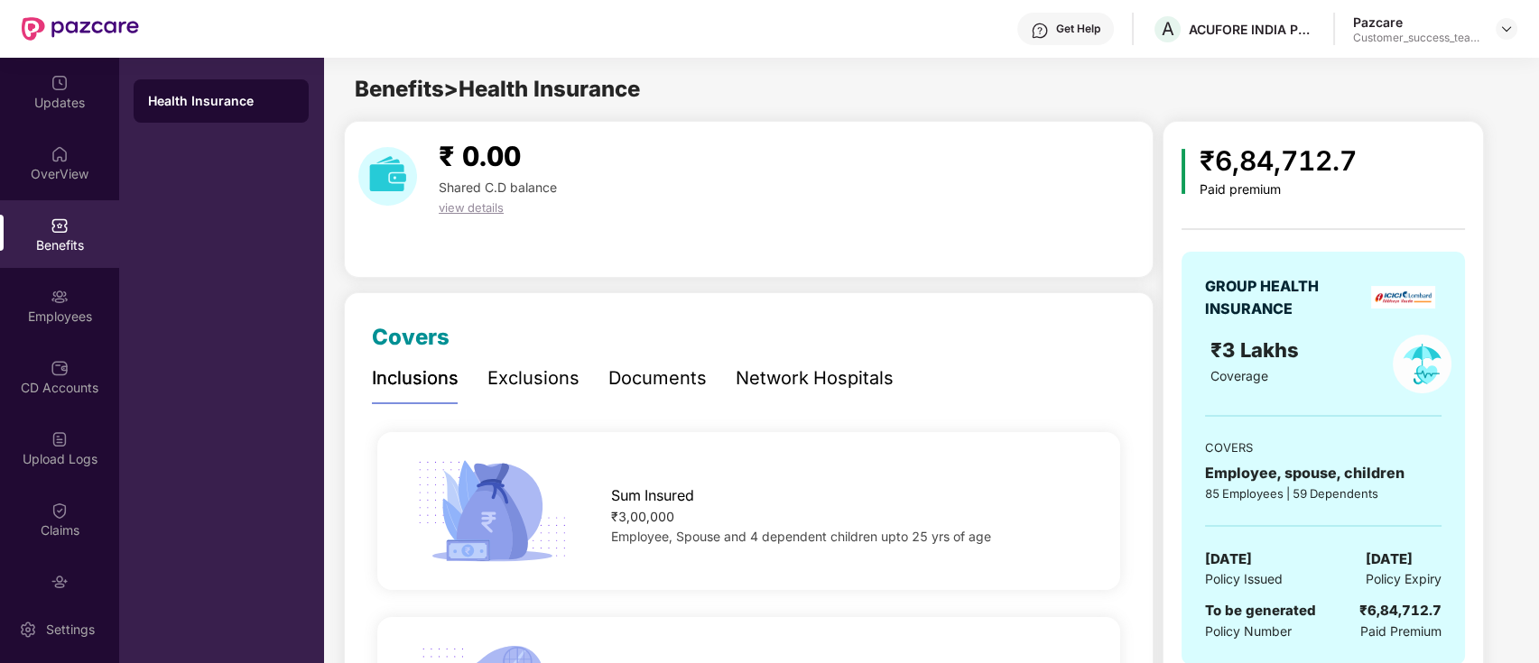
click at [788, 376] on div "Network Hospitals" at bounding box center [815, 379] width 158 height 28
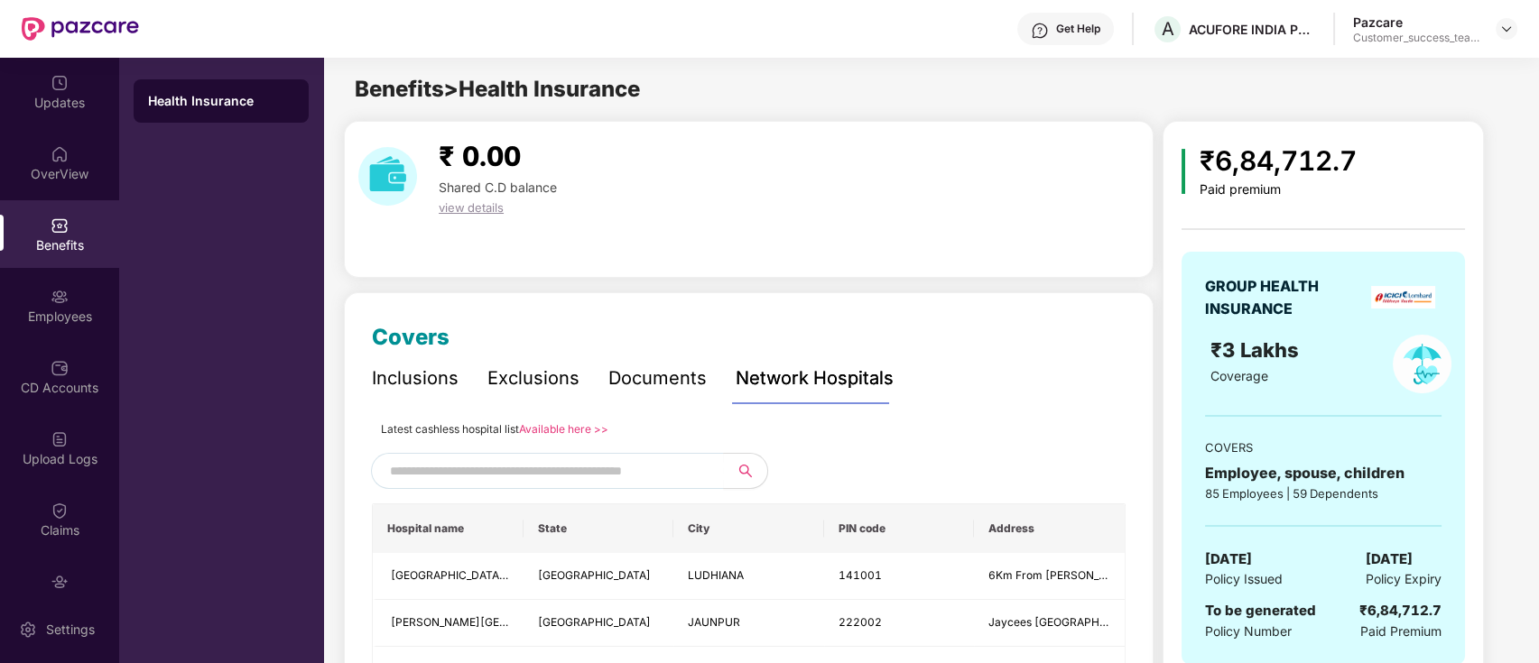
click at [581, 430] on link "Available here >>" at bounding box center [563, 429] width 89 height 14
click at [48, 236] on div "Benefits" at bounding box center [59, 245] width 119 height 18
click at [71, 178] on div "OverView" at bounding box center [59, 174] width 119 height 18
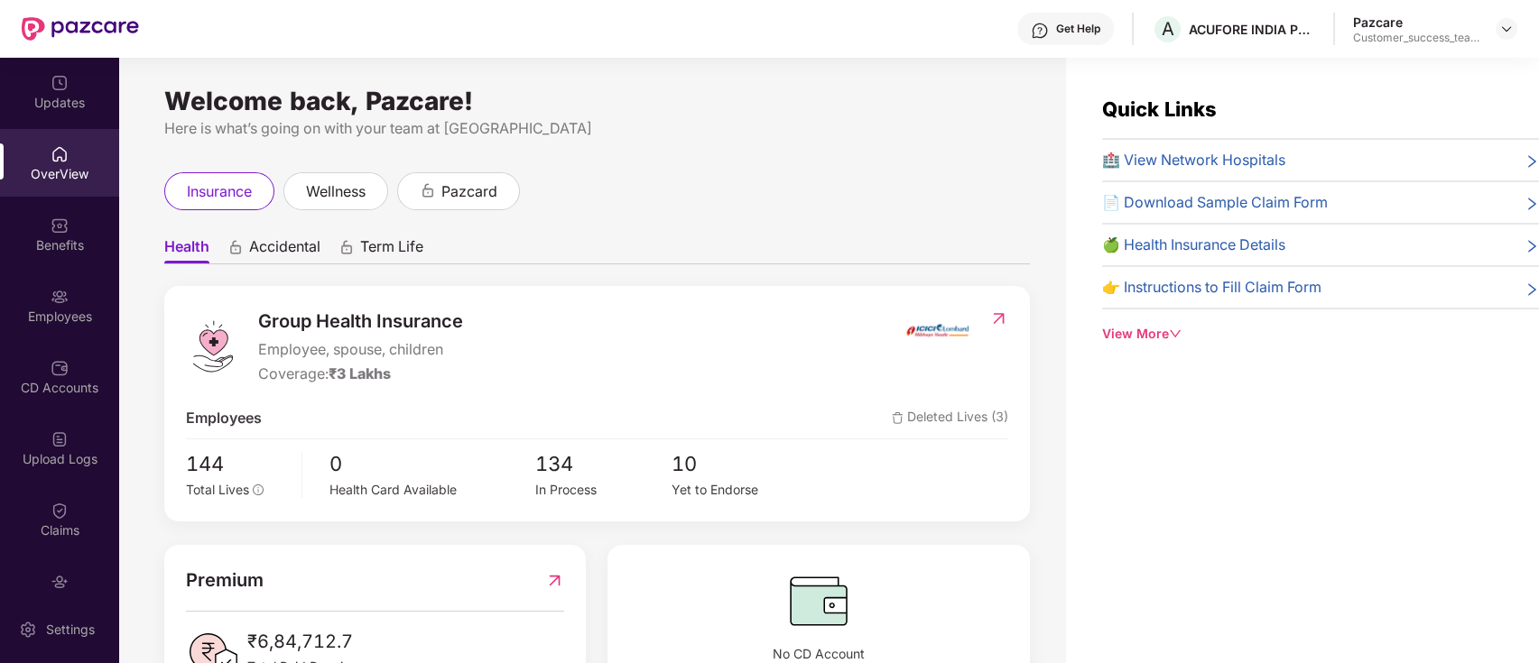
click at [68, 322] on div "Employees" at bounding box center [59, 317] width 119 height 18
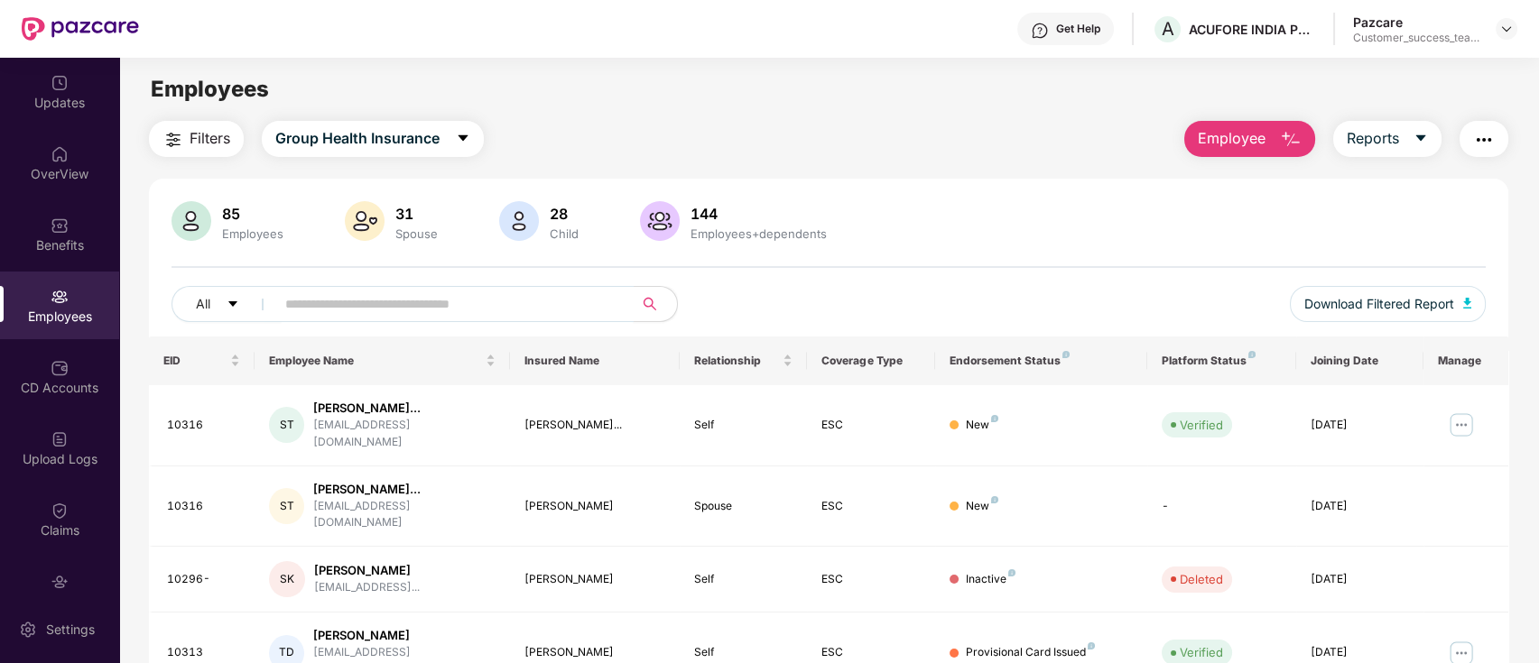
click at [443, 313] on input "text" at bounding box center [447, 304] width 324 height 27
click at [68, 379] on div "CD Accounts" at bounding box center [59, 388] width 119 height 18
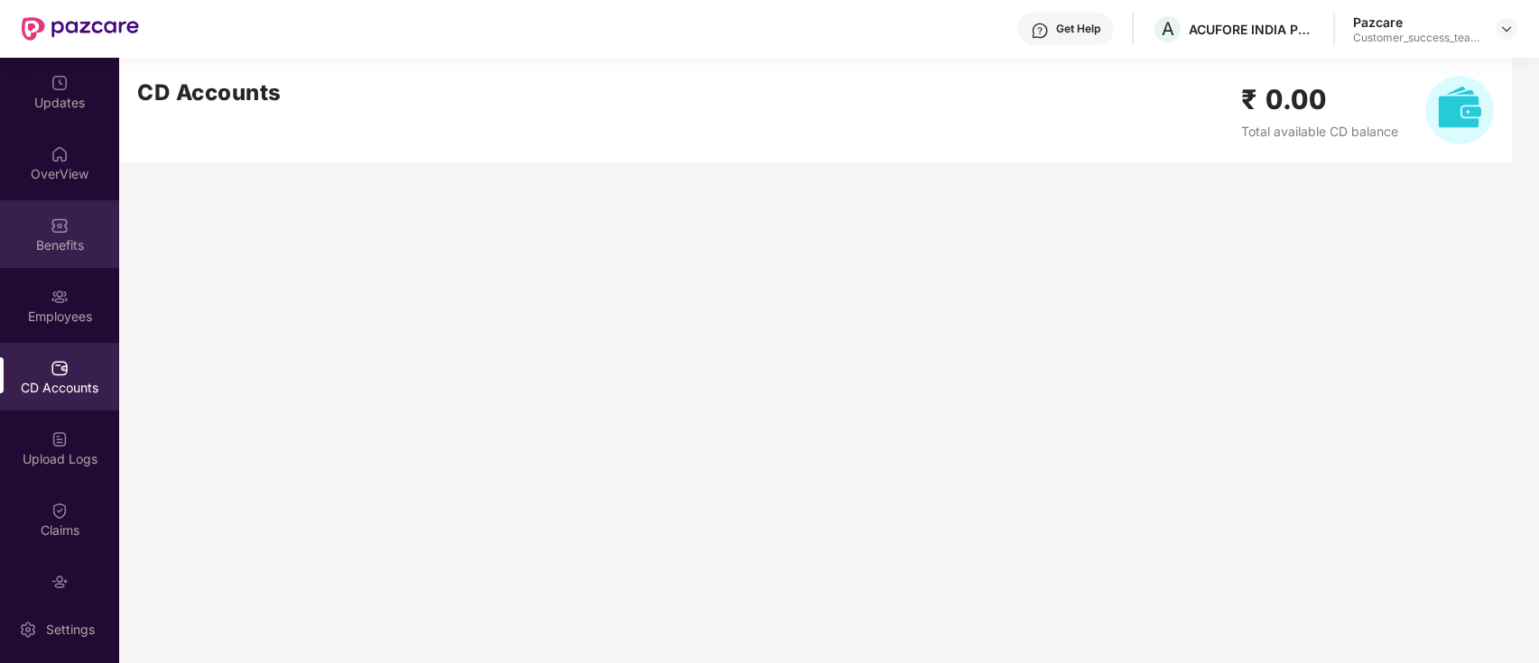
click at [63, 235] on div "Benefits" at bounding box center [59, 234] width 119 height 68
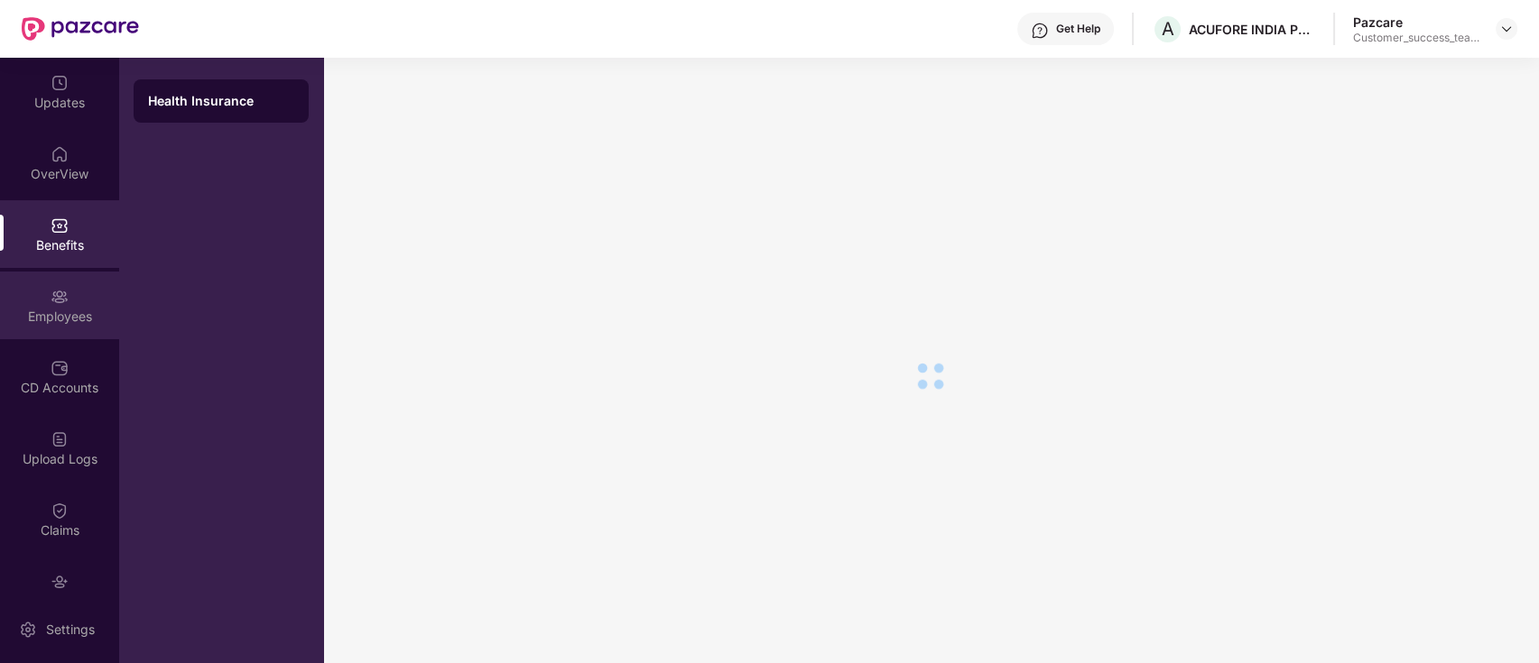
click at [66, 299] on div "Employees" at bounding box center [59, 306] width 119 height 68
